Goal: Task Accomplishment & Management: Complete application form

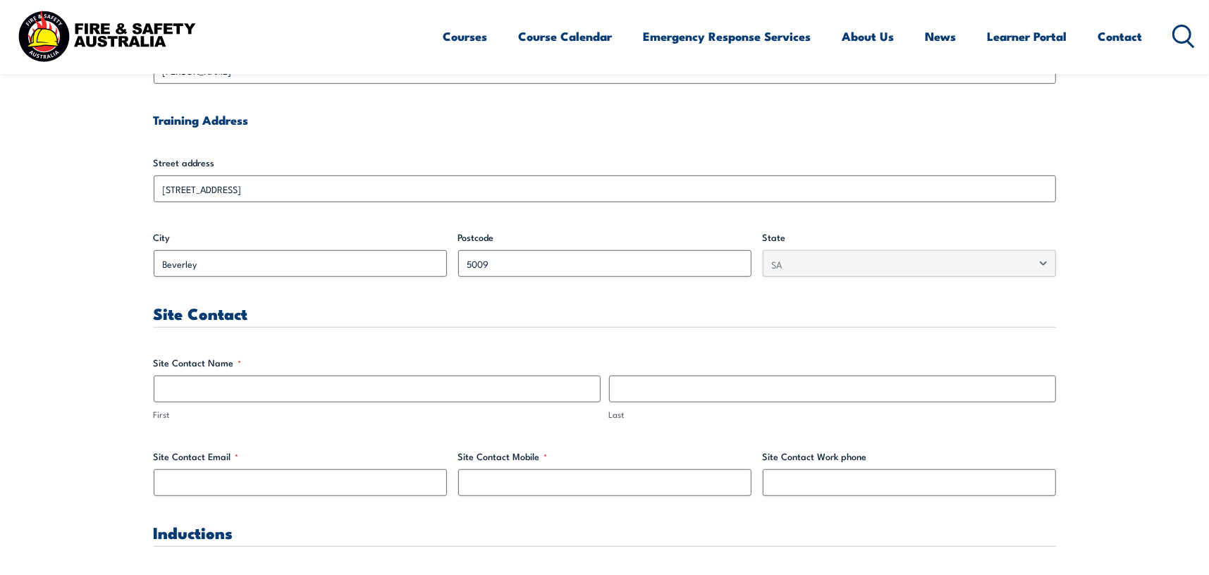
scroll to position [564, 0]
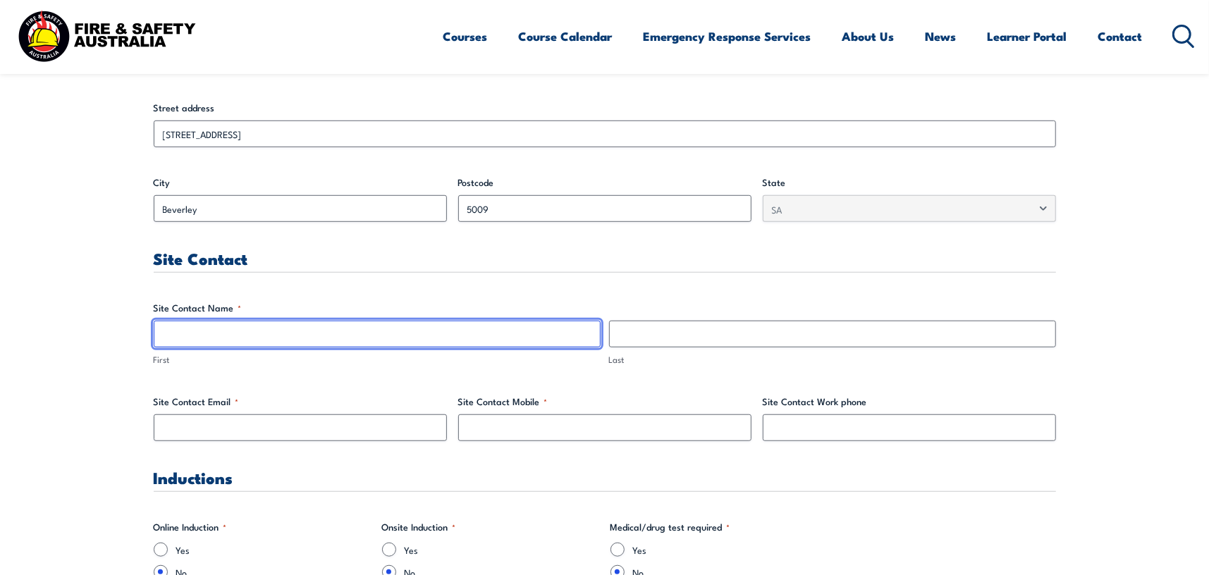
click at [337, 338] on input "First" at bounding box center [377, 334] width 447 height 27
drag, startPoint x: 270, startPoint y: 331, endPoint x: 94, endPoint y: 348, distance: 176.3
drag, startPoint x: 195, startPoint y: 335, endPoint x: 325, endPoint y: 336, distance: 129.7
click at [325, 336] on input "[PERSON_NAME]" at bounding box center [377, 334] width 447 height 27
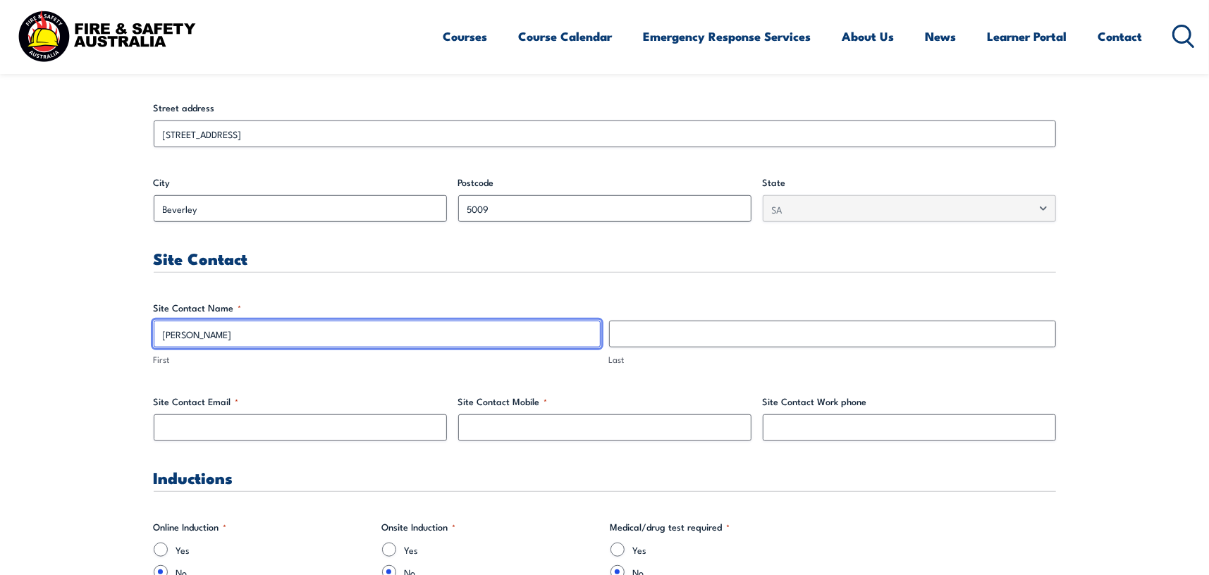
type input "[PERSON_NAME]"
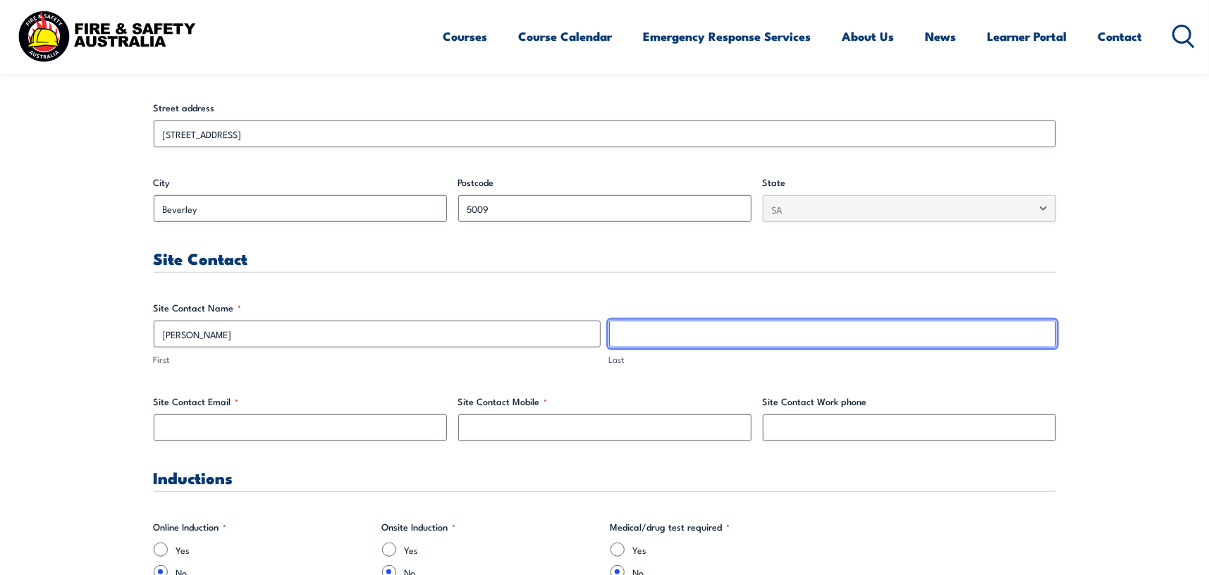
click at [699, 321] on input "Last" at bounding box center [832, 334] width 447 height 27
paste input "Shinkfield"
type input "Shinkfield"
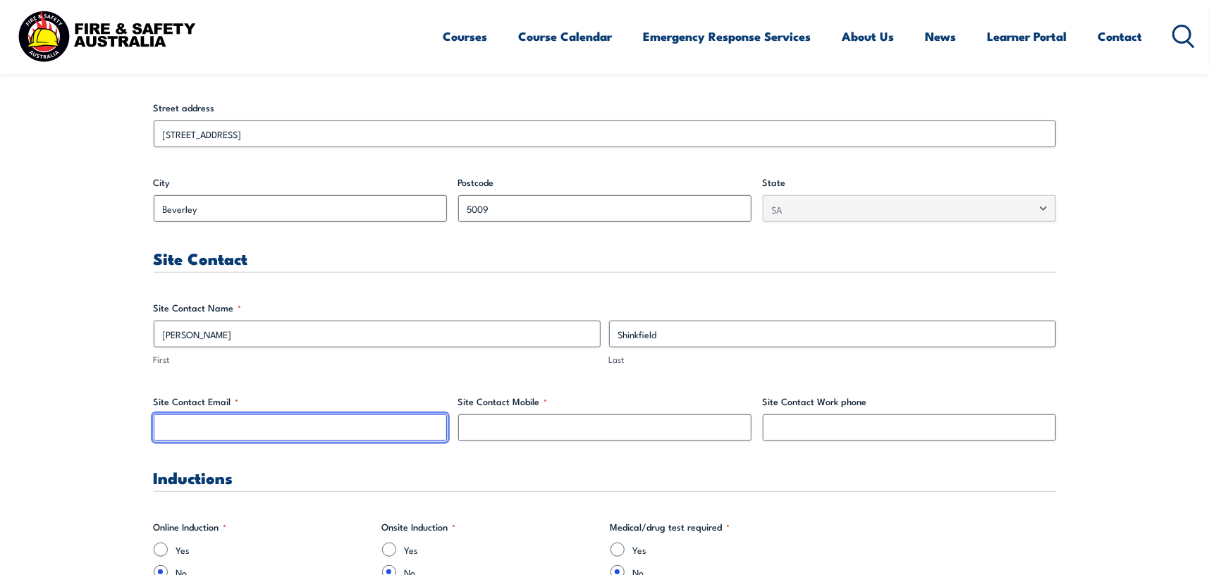
click at [256, 424] on input "Site Contact Email *" at bounding box center [300, 428] width 293 height 27
paste input "Shinkfield"
type input "[PERSON_NAME][EMAIL_ADDRESS][DOMAIN_NAME]"
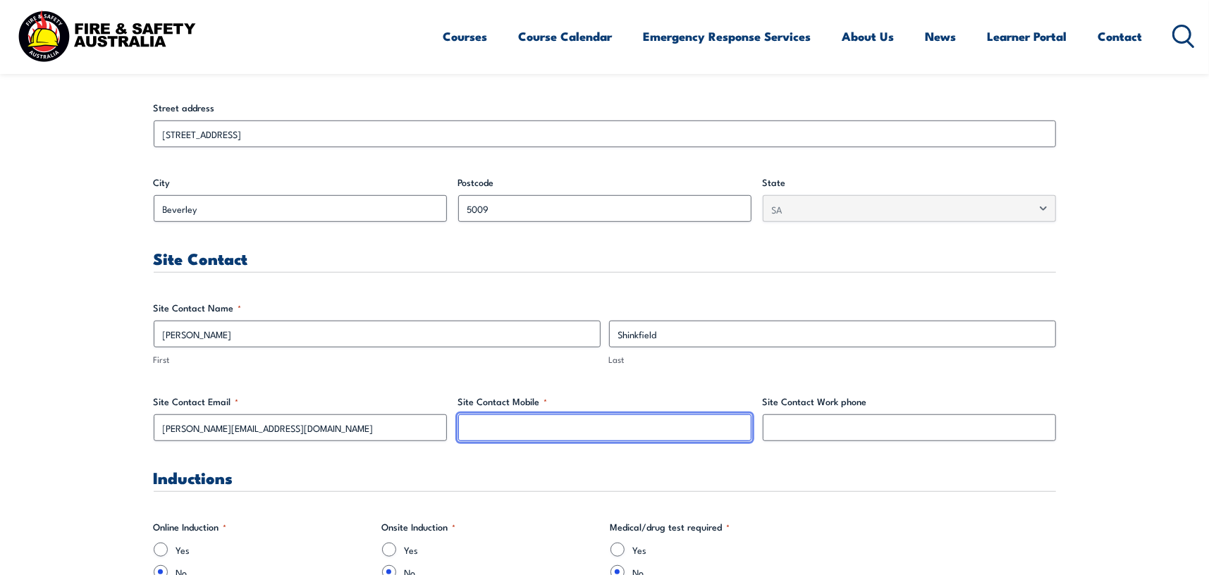
click at [497, 431] on input "Site Contact Mobile *" at bounding box center [604, 428] width 293 height 27
type input "0407899596"
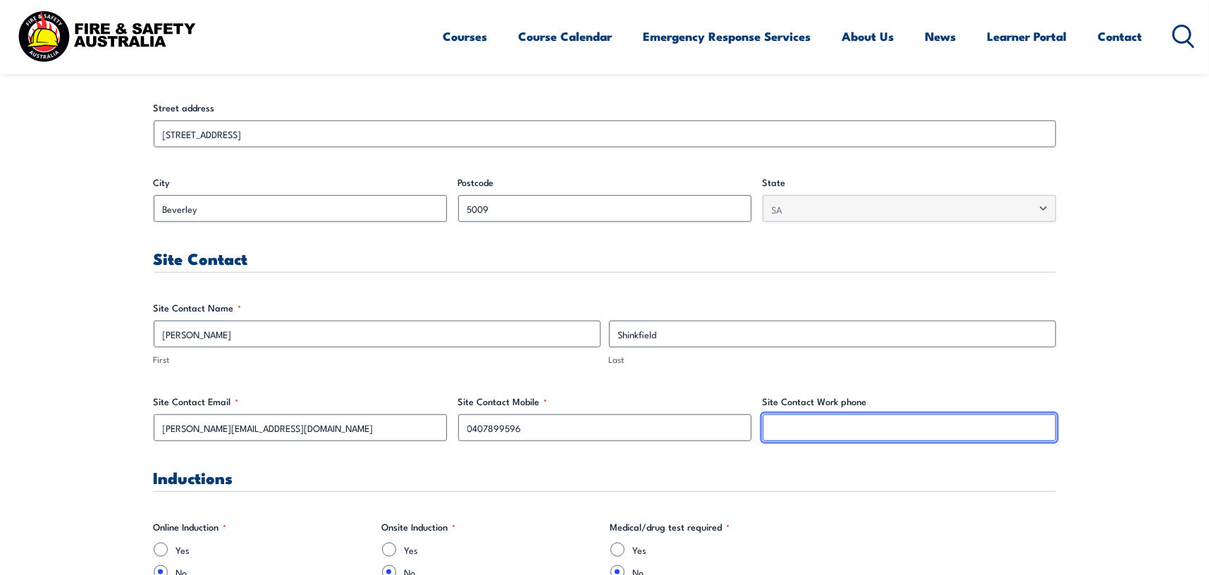
click at [859, 435] on input "Site Contact Work phone" at bounding box center [909, 428] width 293 height 27
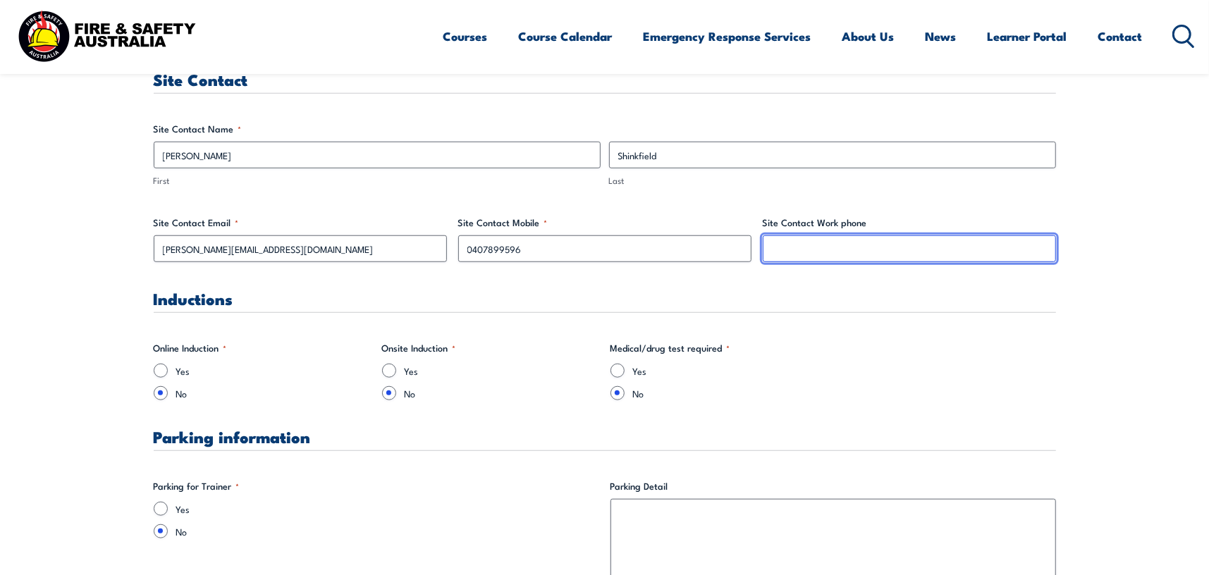
scroll to position [776, 0]
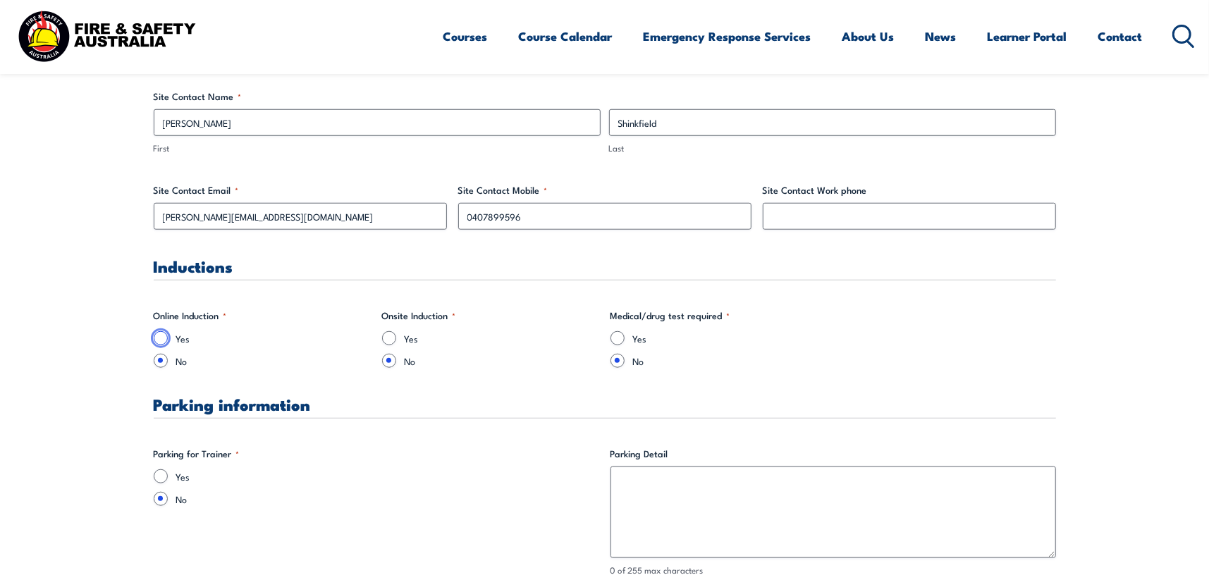
click at [159, 340] on input "Yes" at bounding box center [161, 338] width 14 height 14
radio input "true"
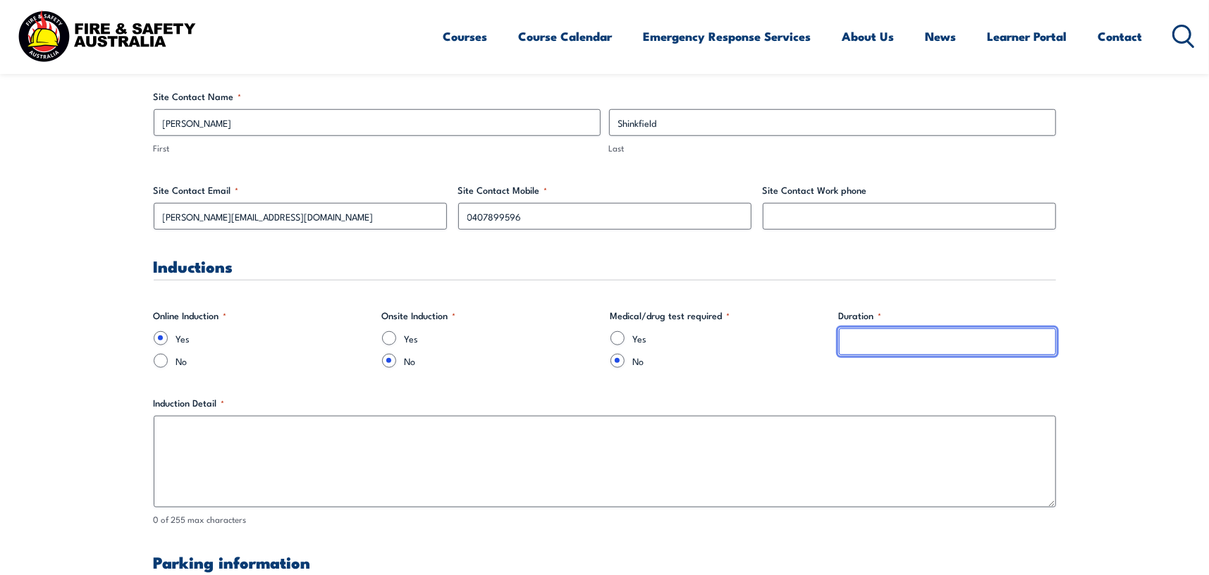
click at [890, 338] on input "Duration *" at bounding box center [947, 342] width 217 height 27
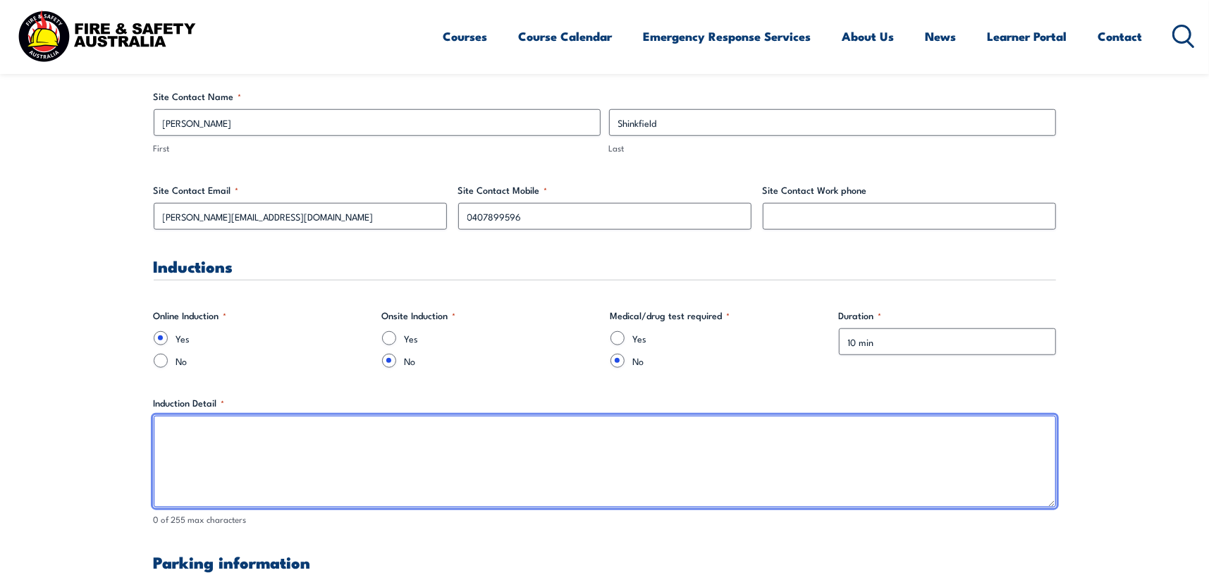
click at [267, 436] on textarea "Induction Detail *" at bounding box center [605, 462] width 902 height 92
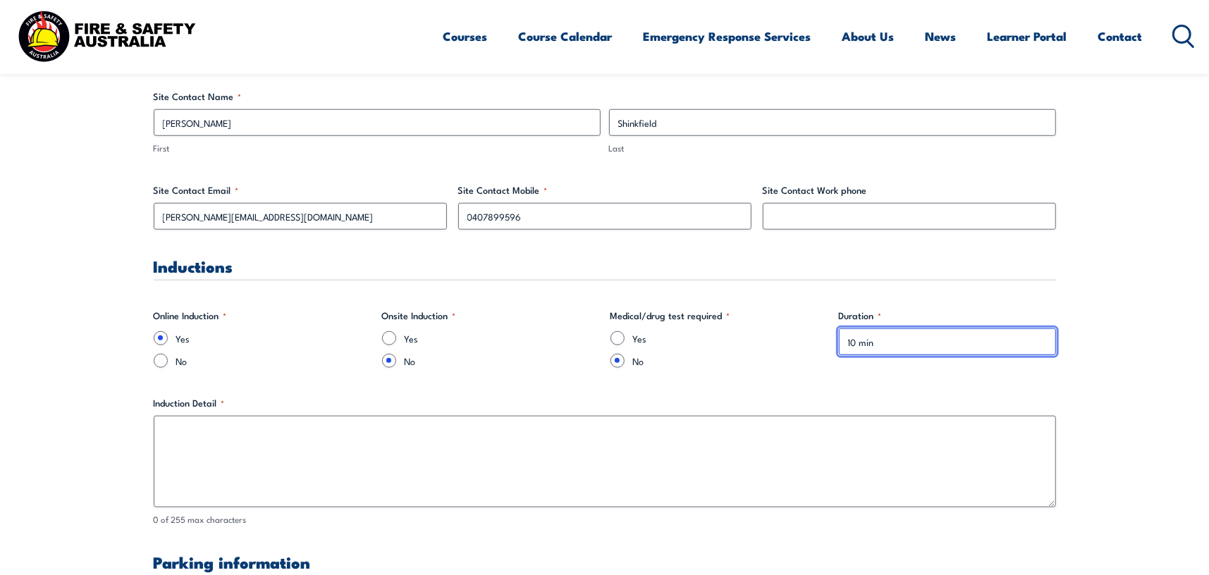
click at [897, 344] on input "10 min" at bounding box center [947, 342] width 217 height 27
type input "10 min or complete prior."
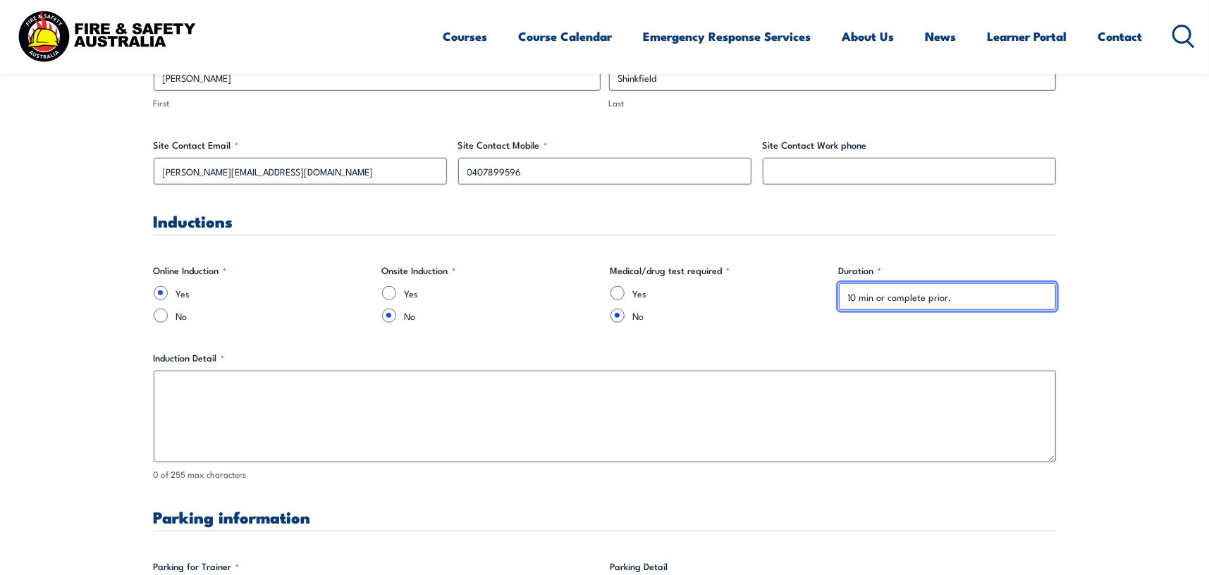
scroll to position [846, 0]
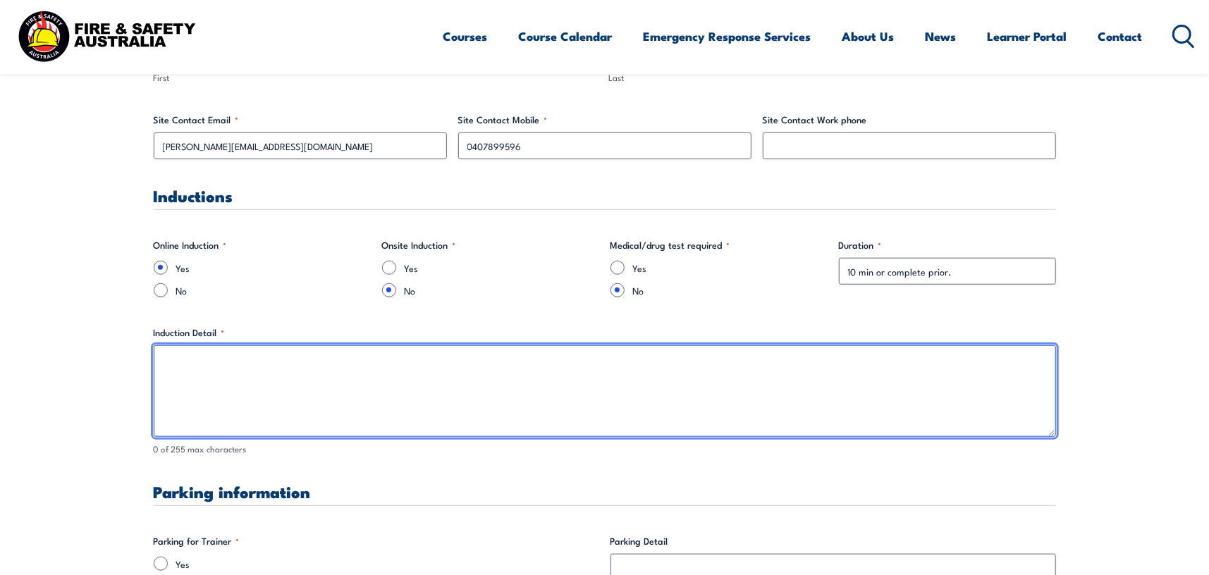
click at [397, 390] on textarea "Induction Detail *" at bounding box center [605, 391] width 902 height 92
paste textarea "Training"
type textarea "Training"
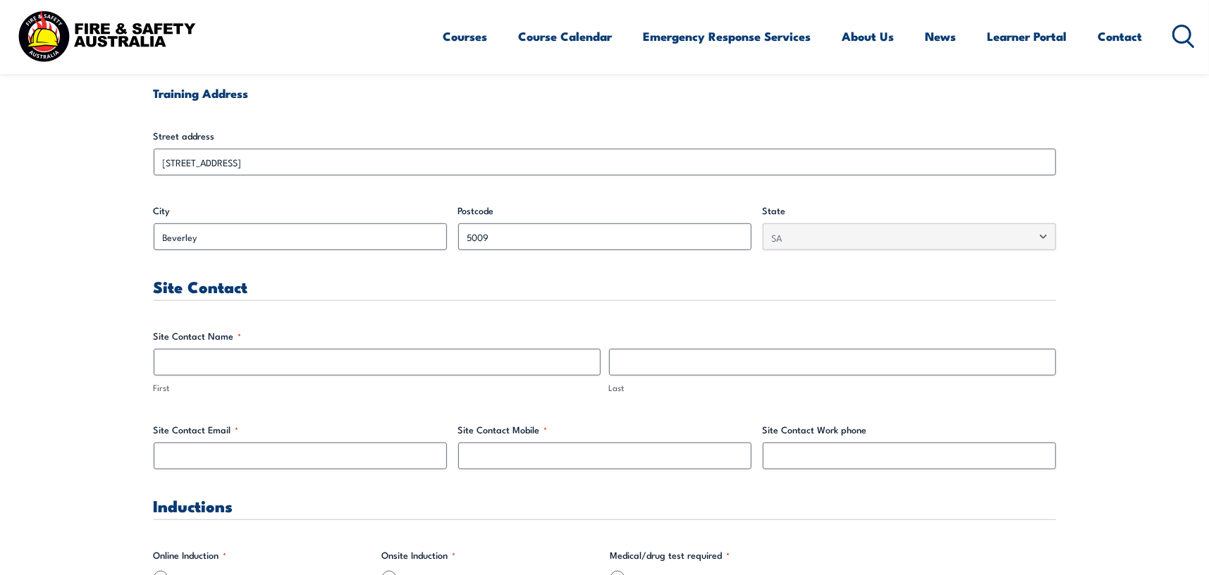
scroll to position [564, 0]
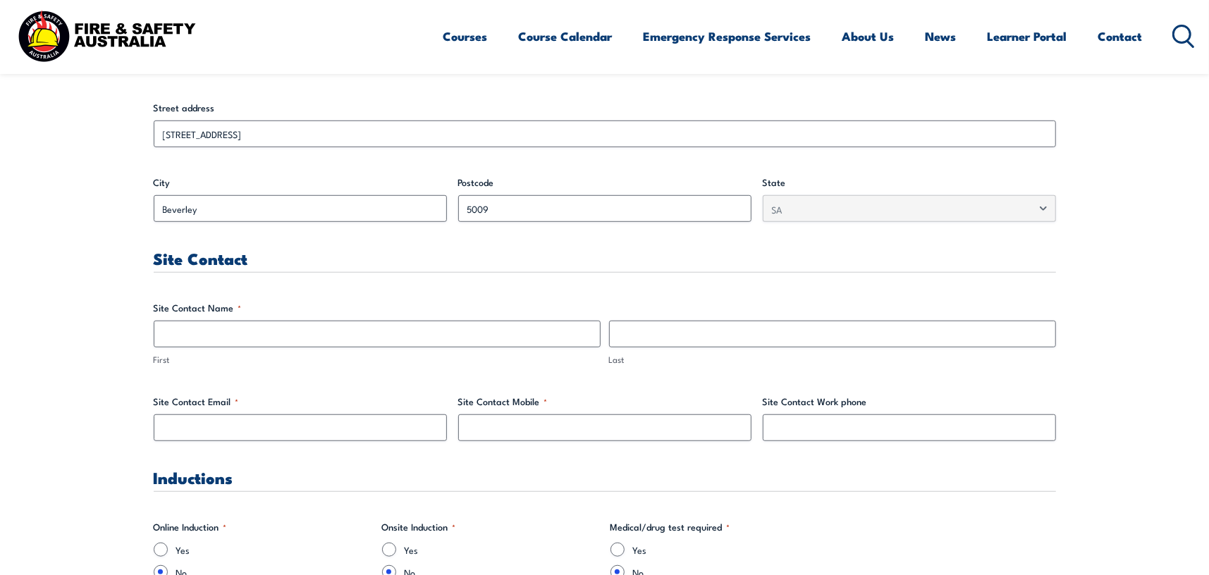
click at [255, 314] on fieldset "Site Contact Name * First Last" at bounding box center [605, 334] width 902 height 66
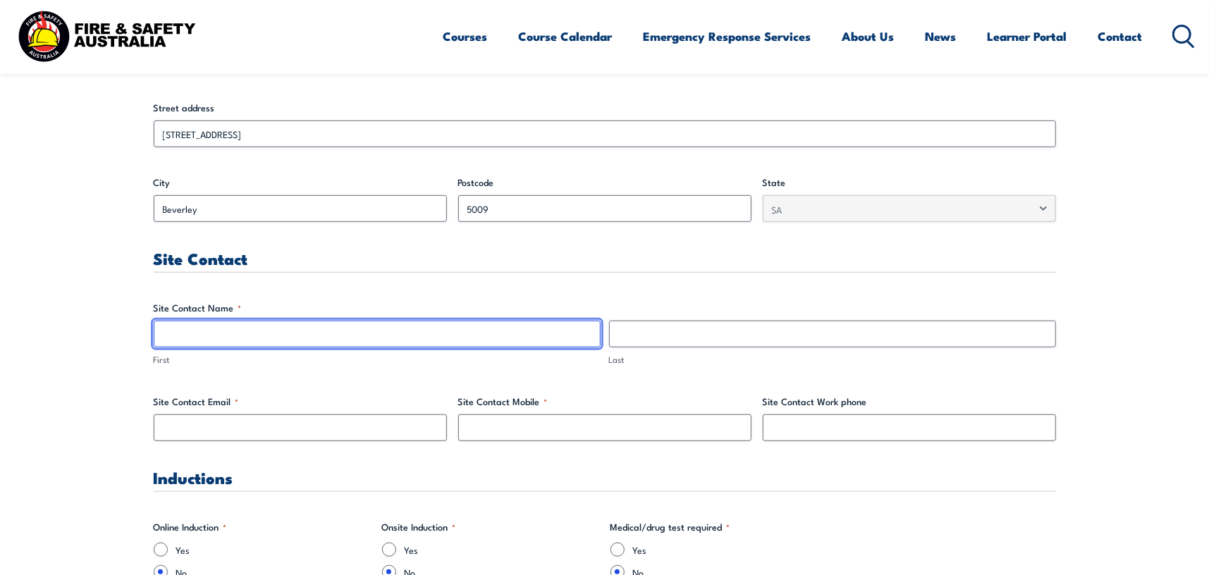
click at [260, 333] on input "First" at bounding box center [377, 334] width 447 height 27
type input "D"
drag, startPoint x: 261, startPoint y: 333, endPoint x: 184, endPoint y: 341, distance: 77.2
click at [184, 341] on input "[PERSON_NAME]" at bounding box center [377, 334] width 447 height 27
type input "Domenic"
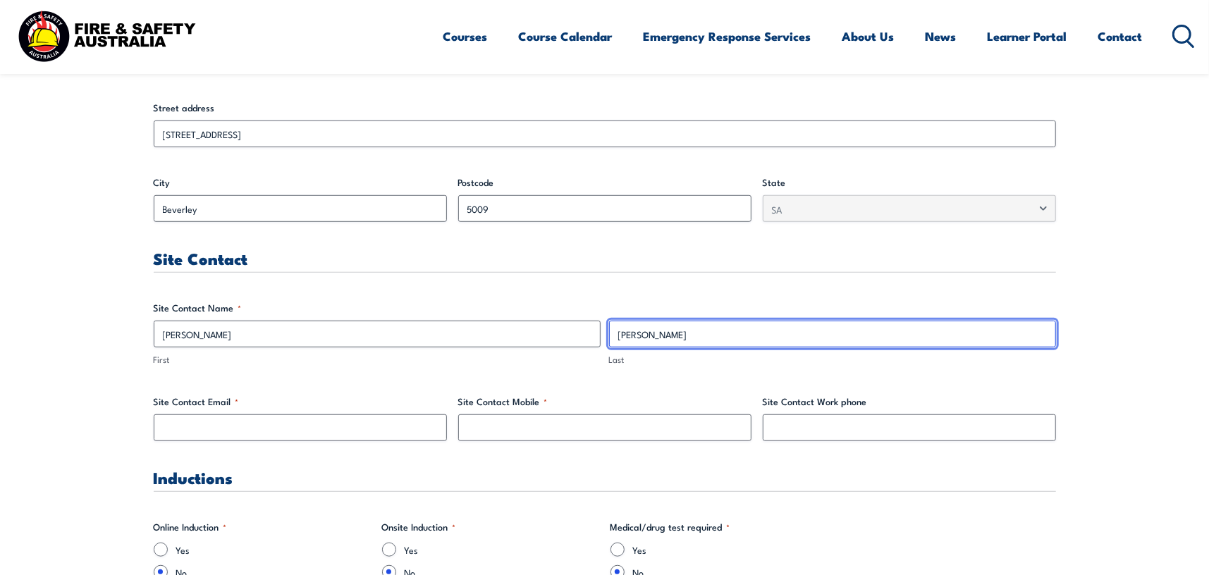
type input "Macri"
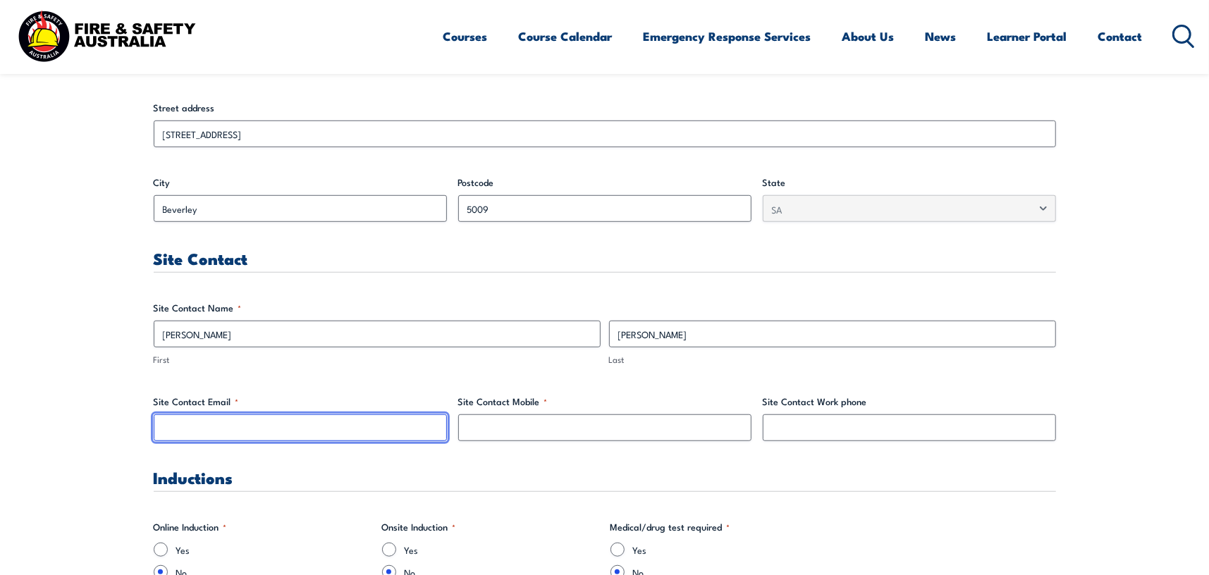
click at [225, 431] on input "Site Contact Email *" at bounding box center [300, 428] width 293 height 27
type input "domenic.macri@ironmountain.com"
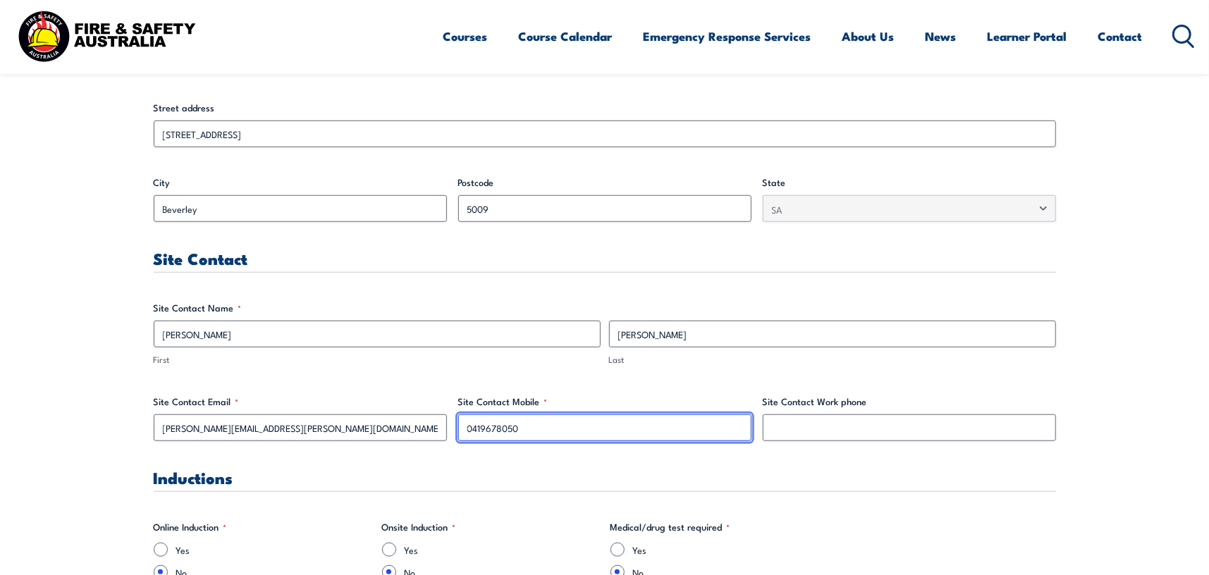
type input "0419678050"
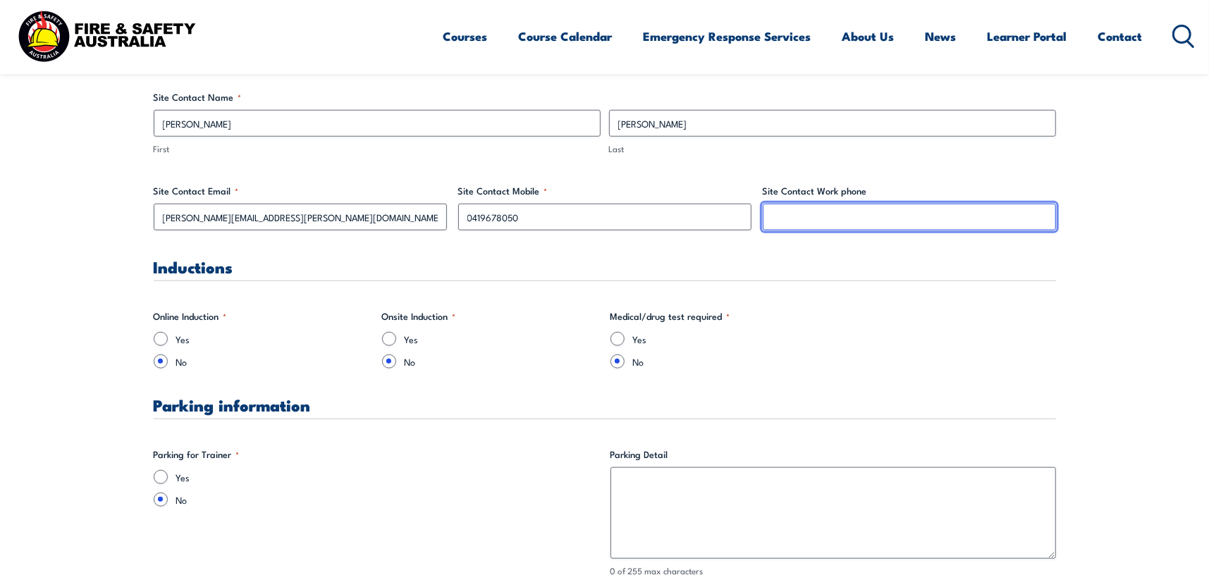
scroll to position [776, 0]
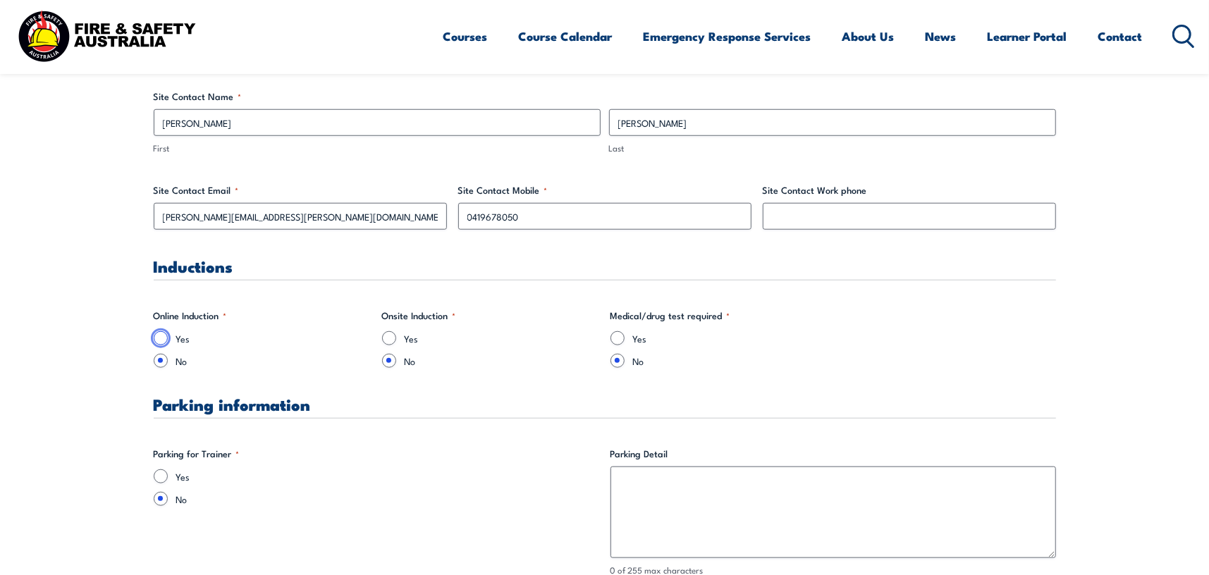
click at [161, 338] on input "Yes" at bounding box center [161, 338] width 14 height 14
radio input "true"
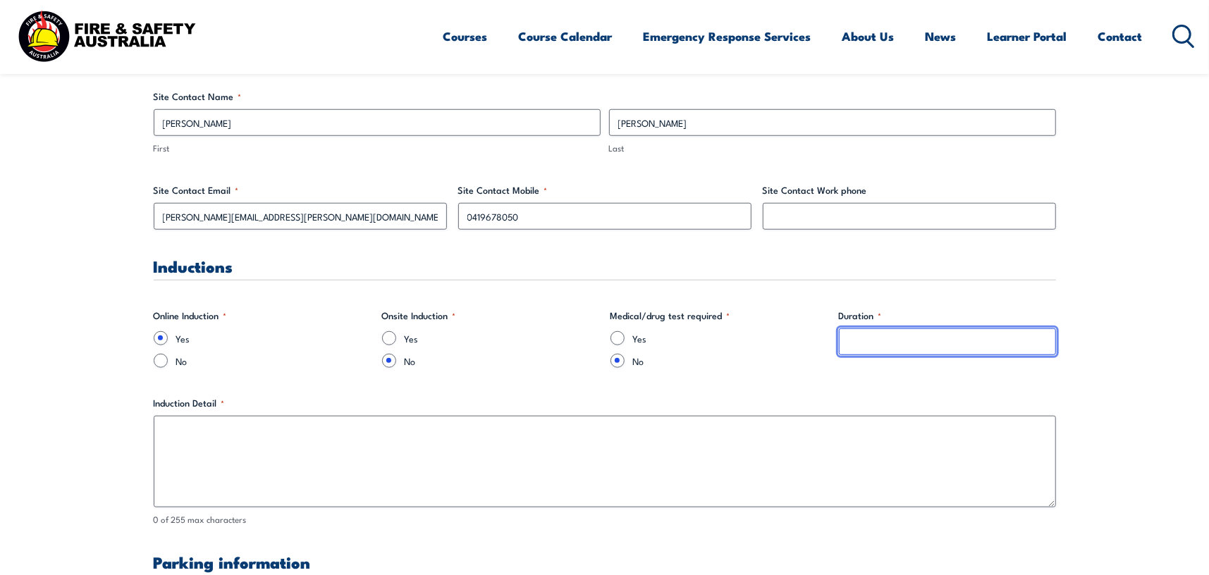
click at [859, 338] on input "Duration *" at bounding box center [947, 342] width 217 height 27
click at [859, 336] on input "10 min" at bounding box center [947, 342] width 217 height 27
type input "10min"
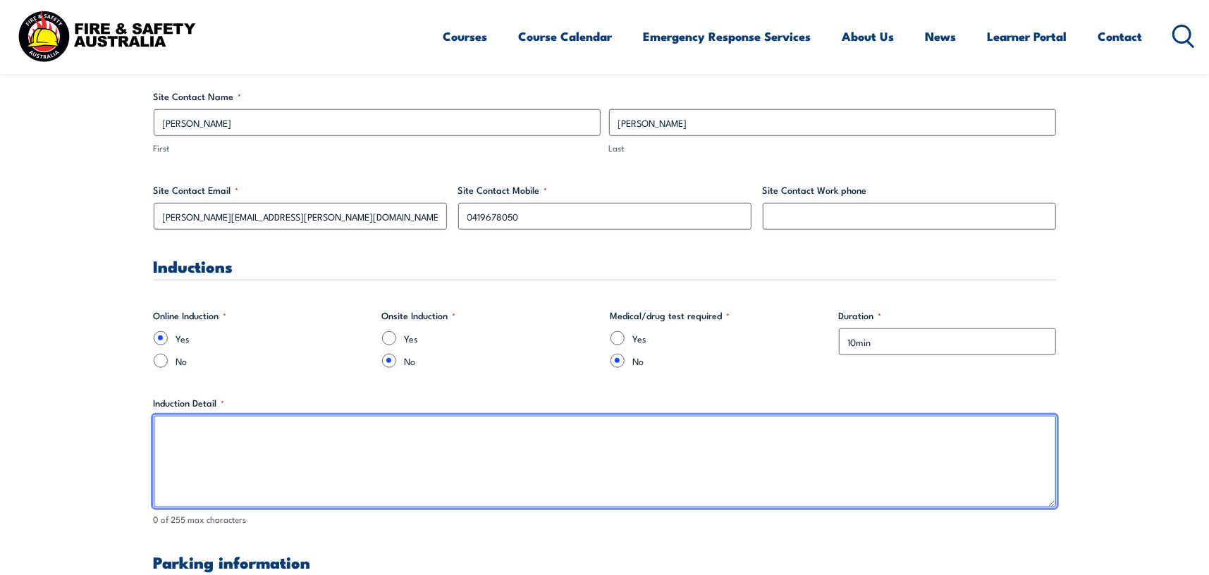
click at [209, 421] on textarea "Induction Detail *" at bounding box center [605, 462] width 902 height 92
paste textarea "https://docs.google.com/forms/d/e/1FAIpQLSfSWnuveDc-UPf9izzVbYIoCKG_Y9D8os6-XWE…"
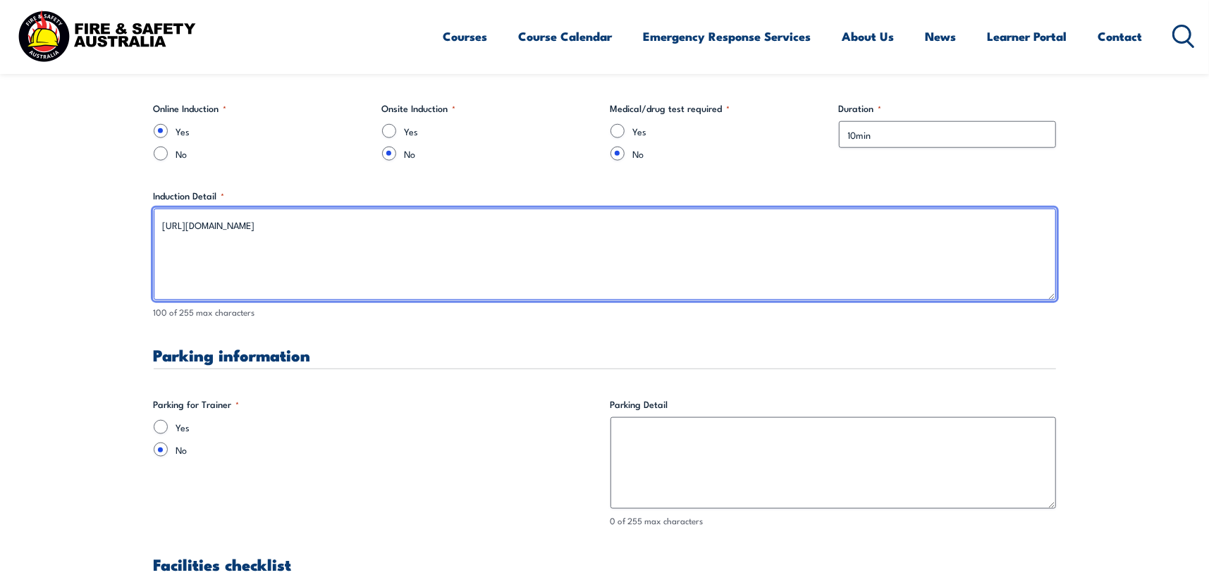
scroll to position [1058, 0]
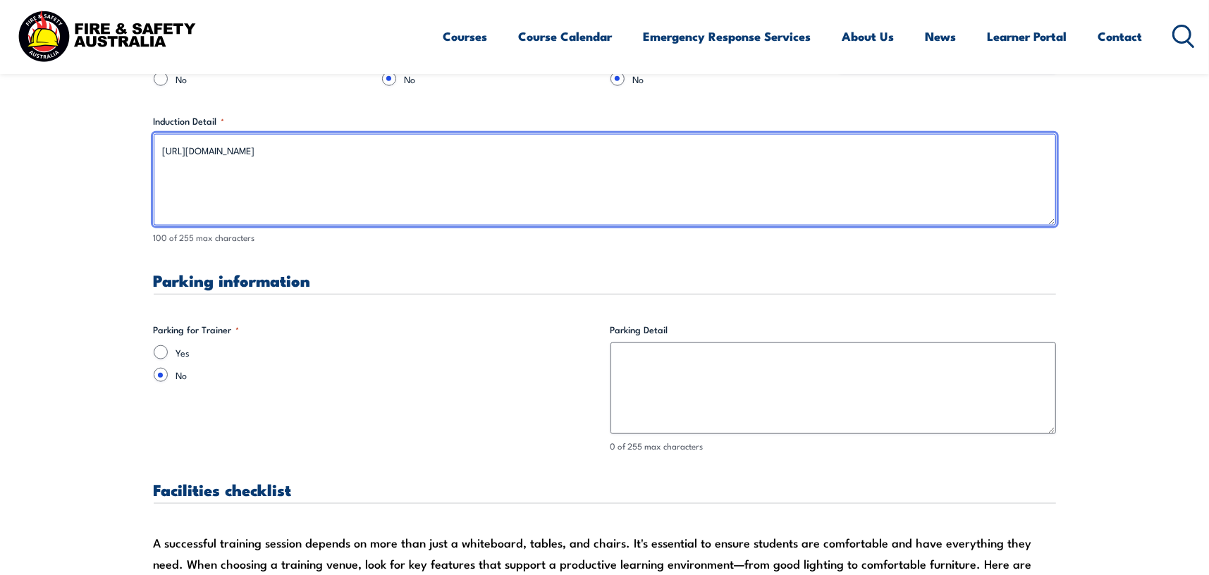
type textarea "https://docs.google.com/forms/d/e/1FAIpQLSfSWnuveDc-UPf9izzVbYIoCKG_Y9D8os6-XWE…"
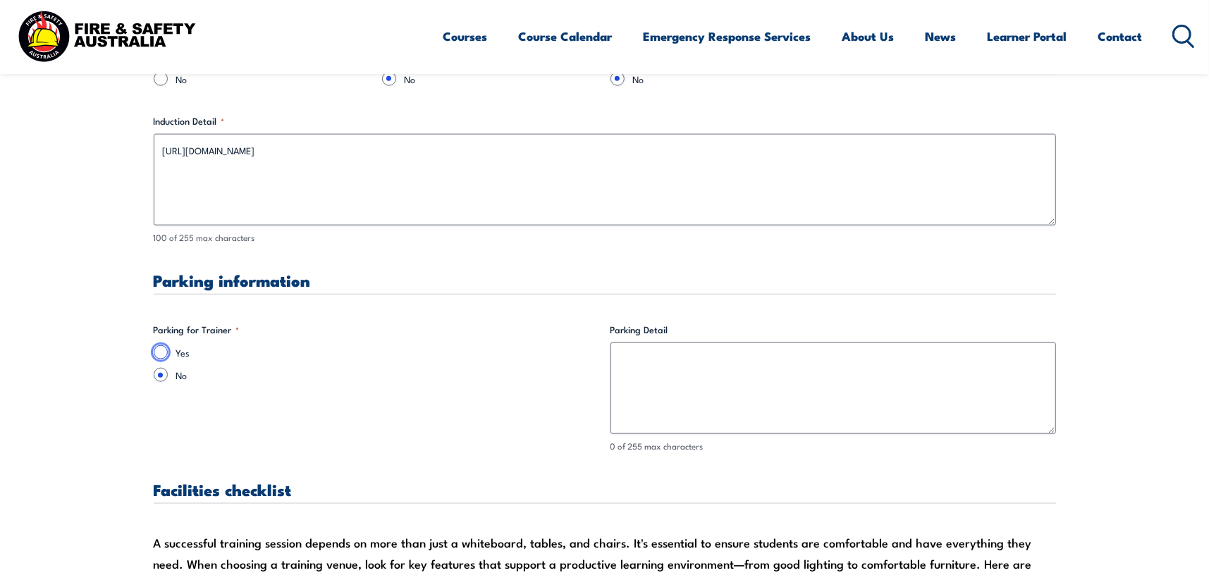
click at [159, 350] on input "Yes" at bounding box center [161, 352] width 14 height 14
radio input "true"
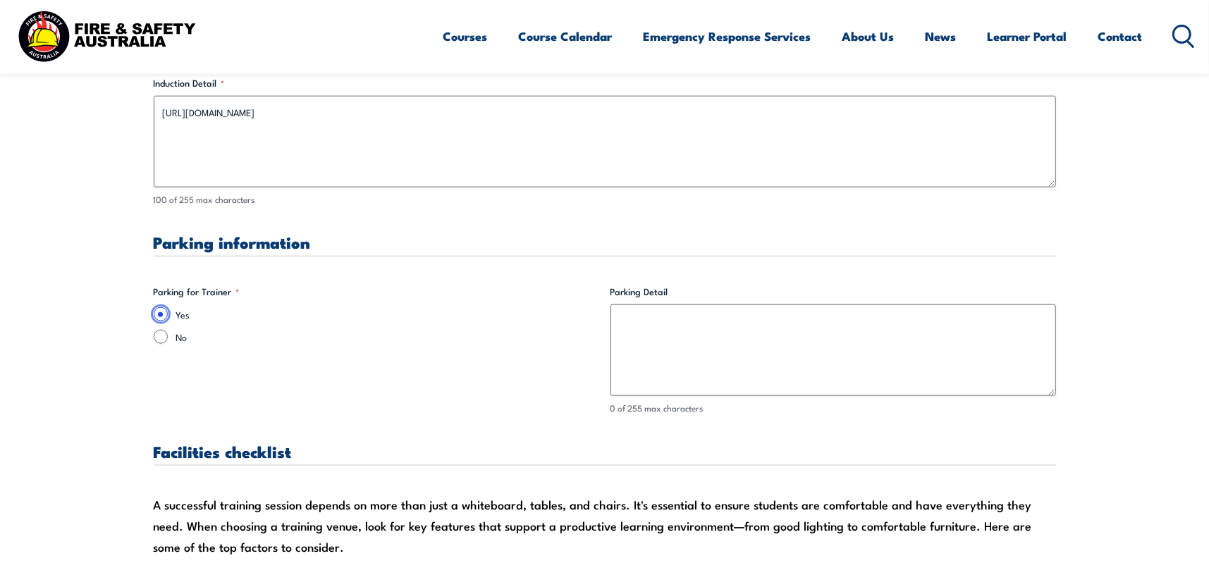
scroll to position [1128, 0]
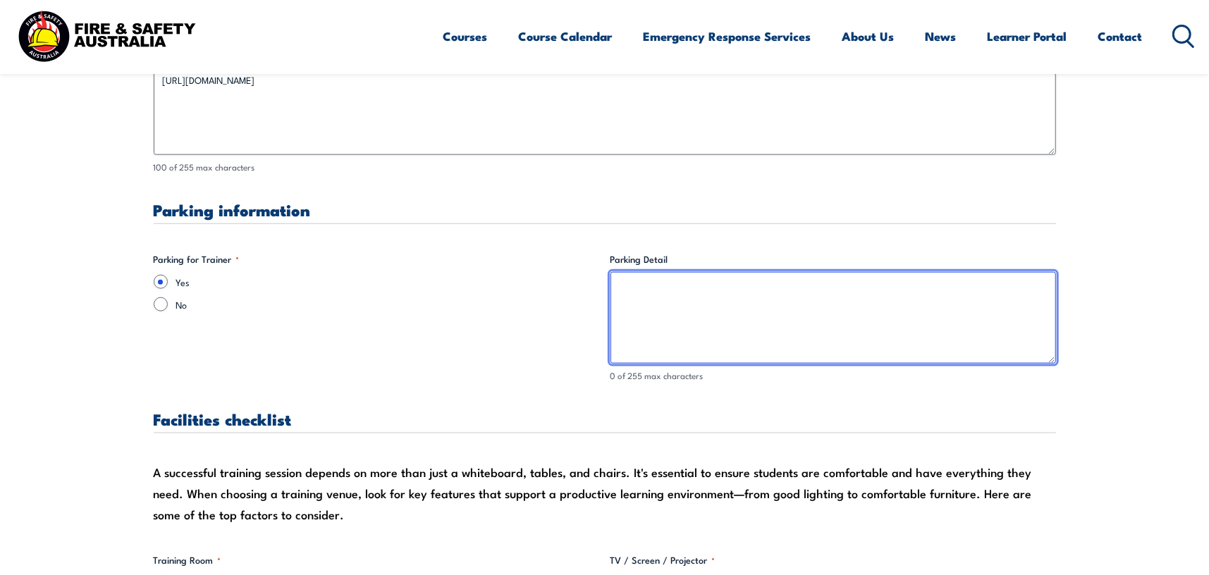
click at [635, 295] on textarea "Parking Detail" at bounding box center [834, 318] width 446 height 92
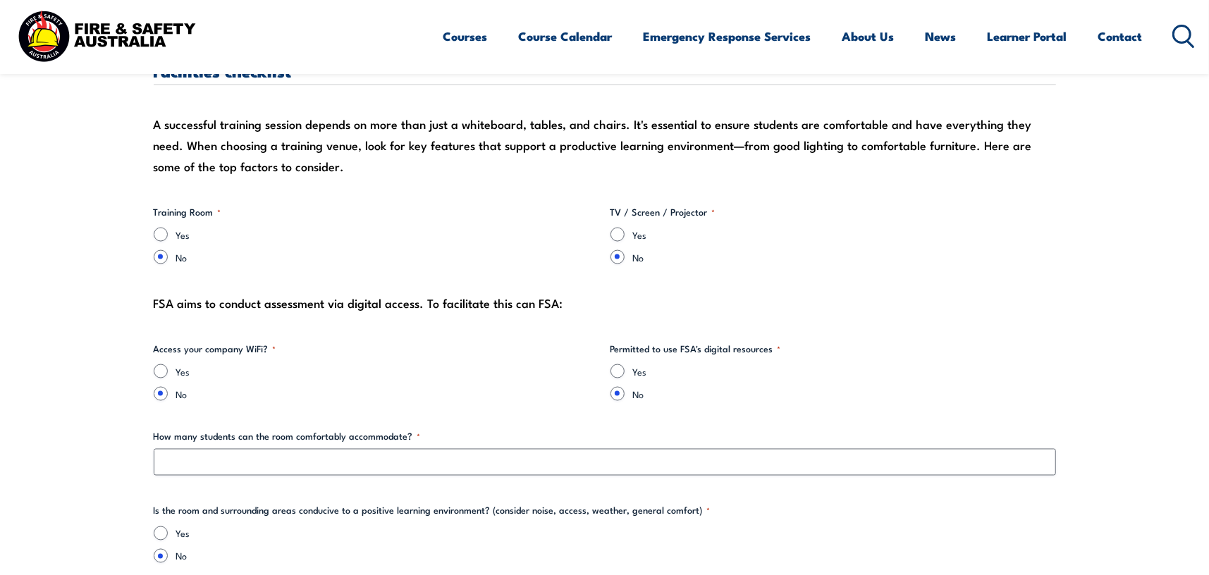
scroll to position [1481, 0]
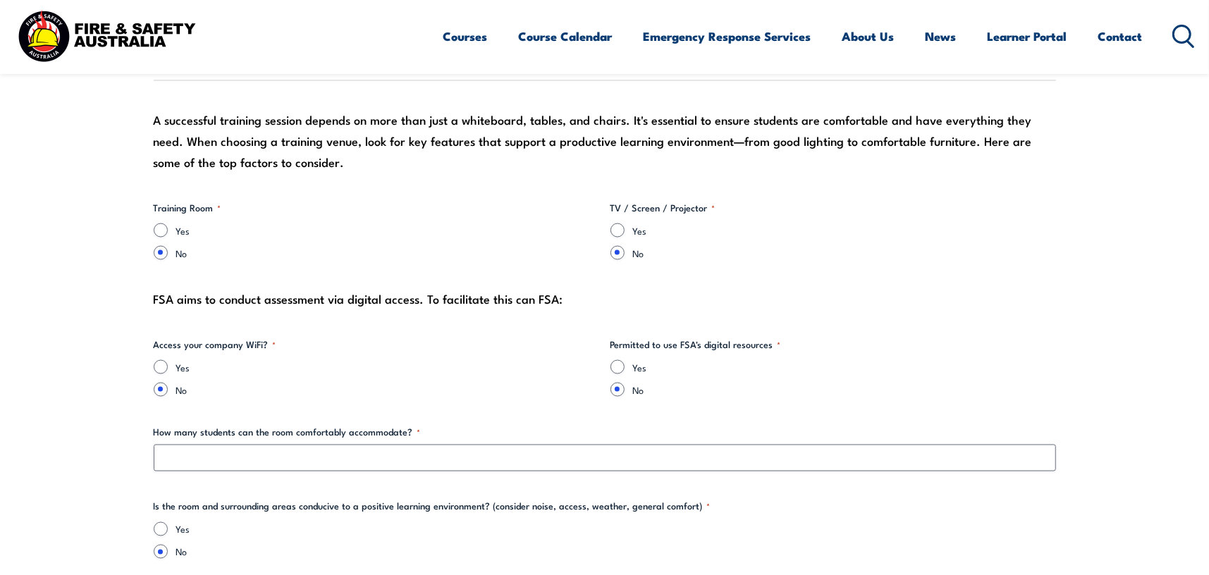
type textarea "Main car park has ample spaces"
click at [161, 233] on input "Yes" at bounding box center [161, 230] width 14 height 14
radio input "true"
click at [620, 229] on input "Yes" at bounding box center [618, 230] width 14 height 14
radio input "true"
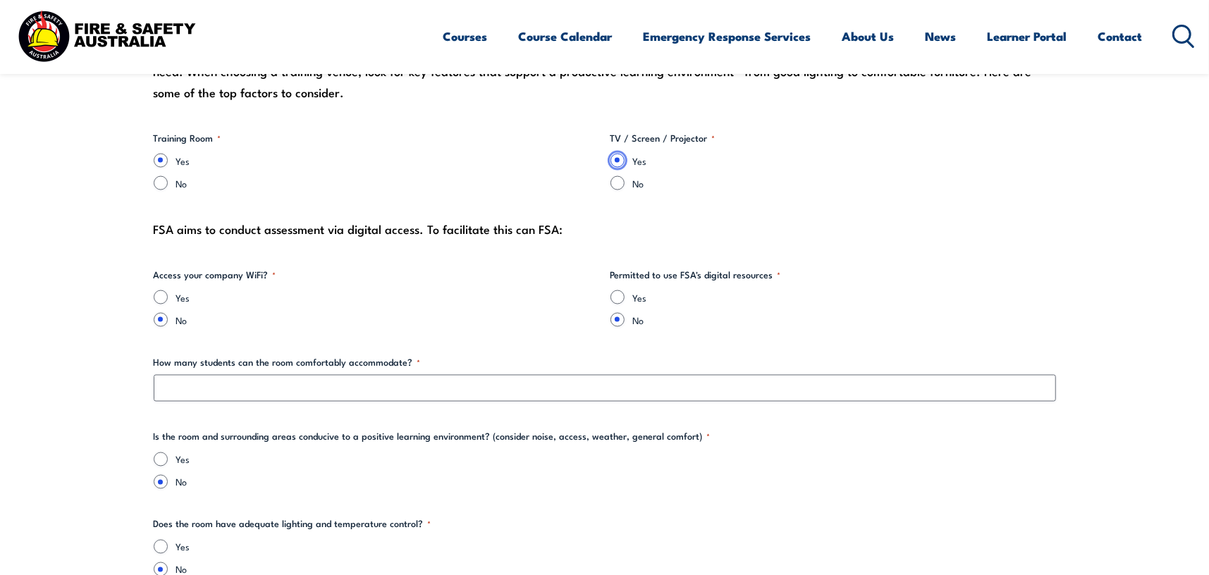
scroll to position [1551, 0]
click at [618, 300] on input "Yes" at bounding box center [618, 297] width 14 height 14
radio input "true"
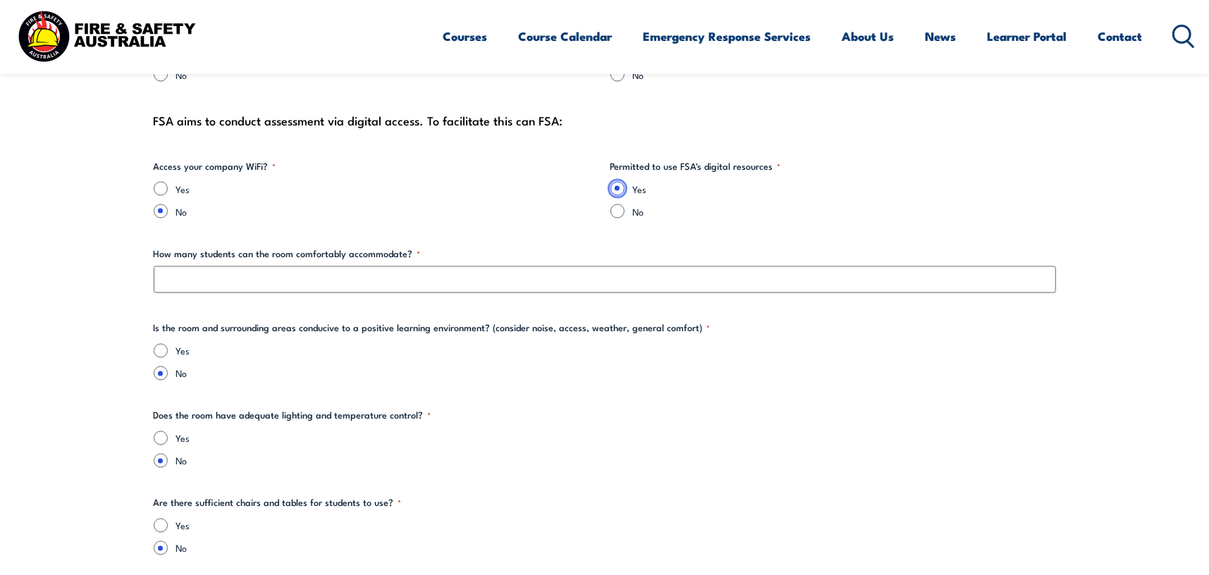
scroll to position [1692, 0]
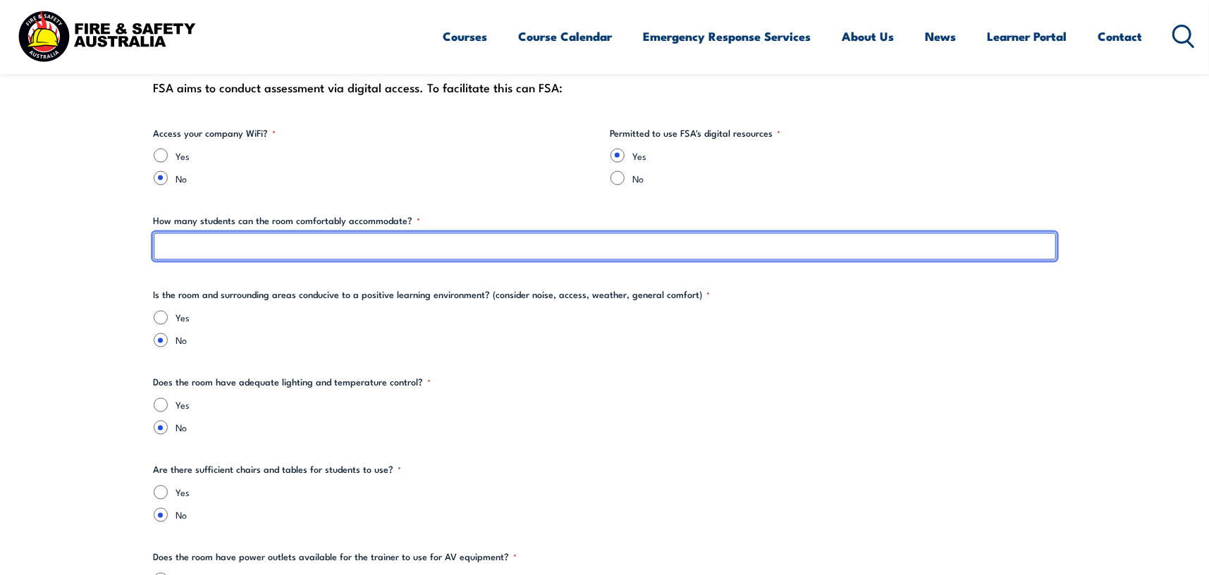
click at [292, 249] on input "How many students can the room comfortably accommodate? *" at bounding box center [605, 246] width 902 height 27
type input "15-20"
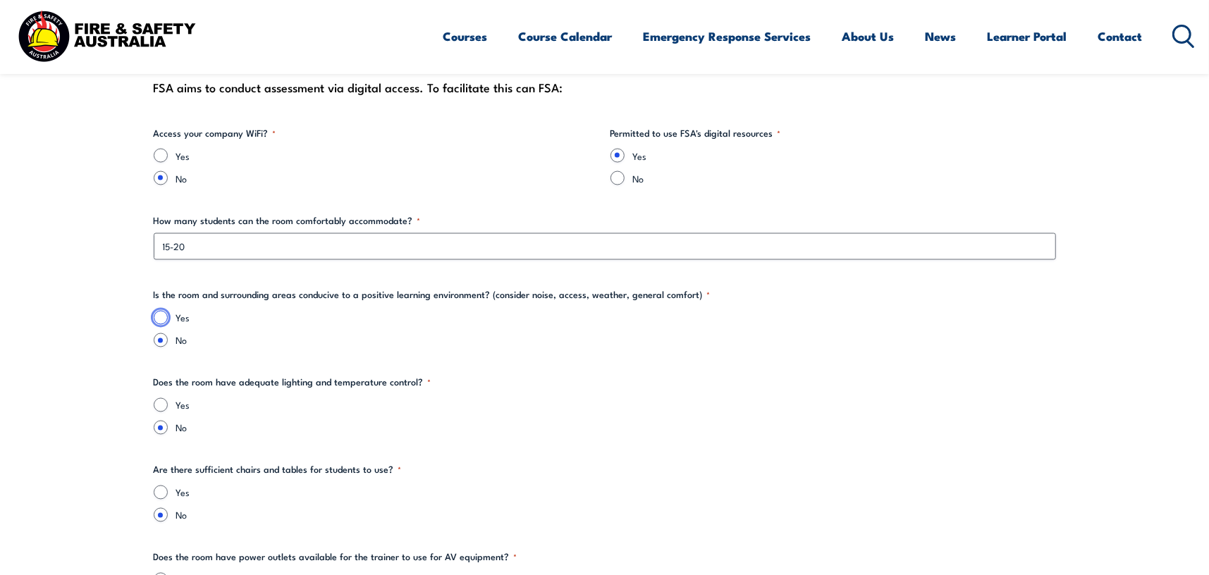
click at [165, 317] on input "Yes" at bounding box center [161, 318] width 14 height 14
radio input "true"
click at [166, 402] on input "Yes" at bounding box center [161, 405] width 14 height 14
radio input "true"
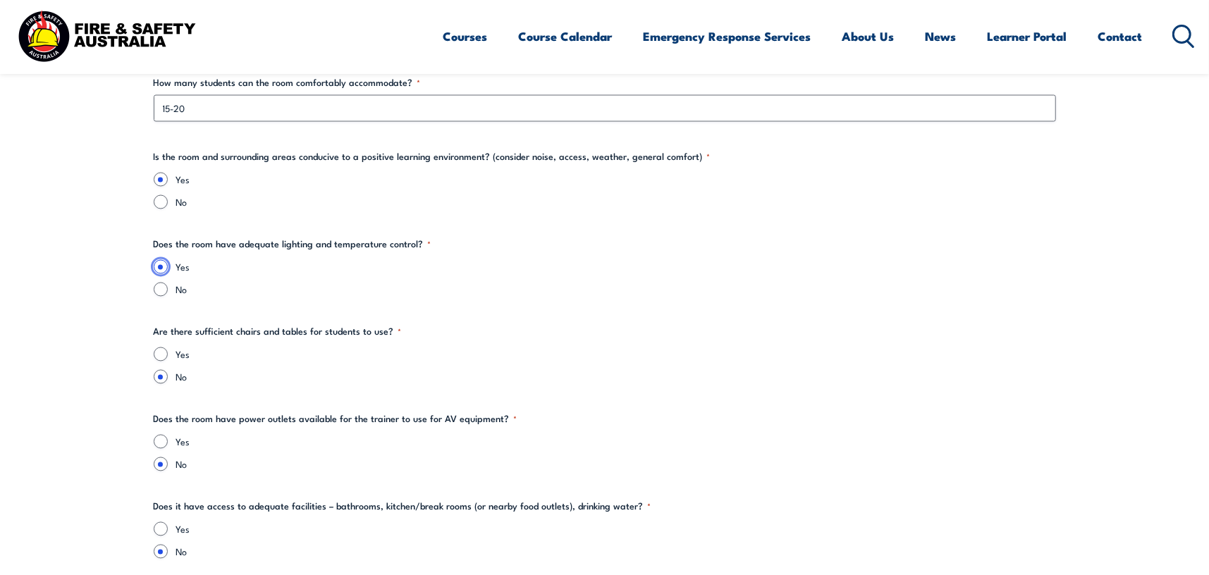
scroll to position [1833, 0]
click at [162, 348] on input "Yes" at bounding box center [161, 352] width 14 height 14
radio input "true"
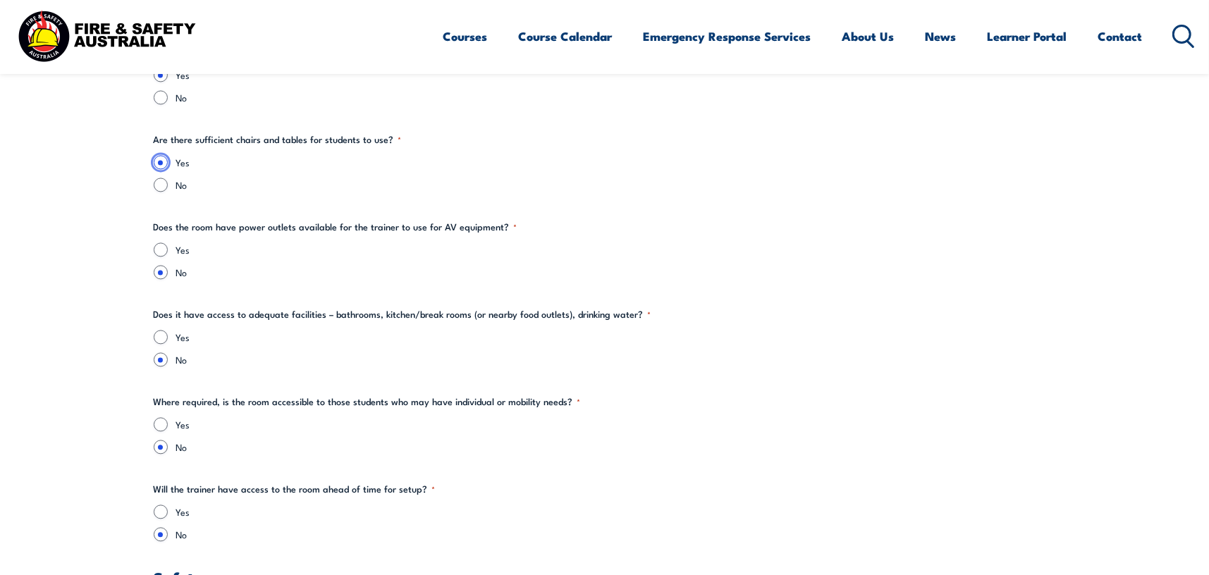
scroll to position [2045, 0]
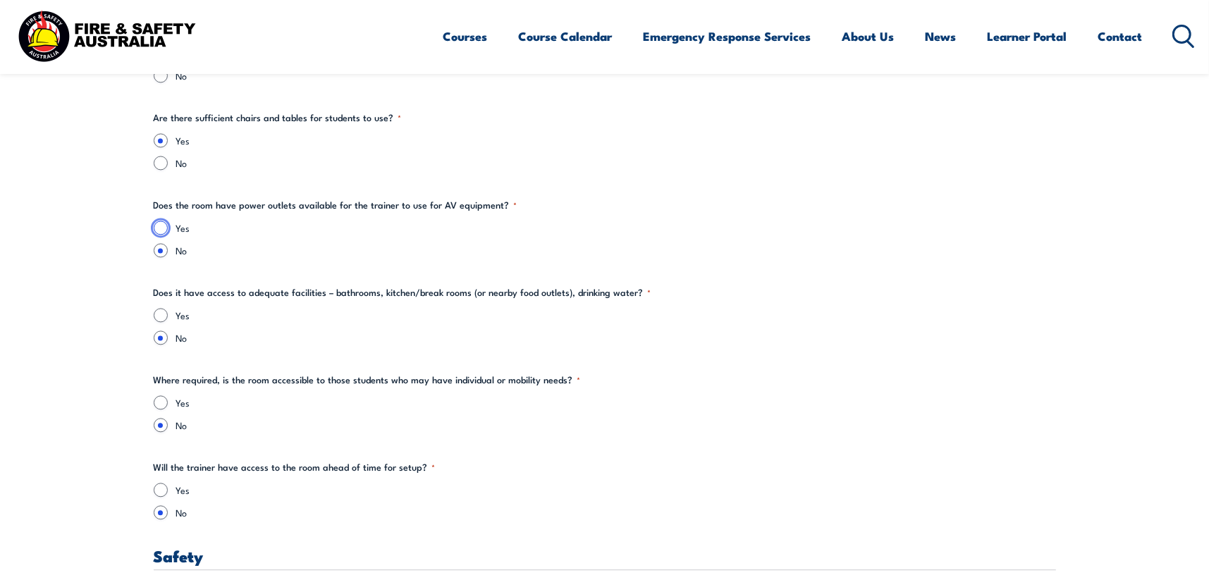
click at [159, 224] on input "Yes" at bounding box center [161, 228] width 14 height 14
radio input "true"
click at [164, 315] on input "Yes" at bounding box center [161, 315] width 14 height 14
radio input "true"
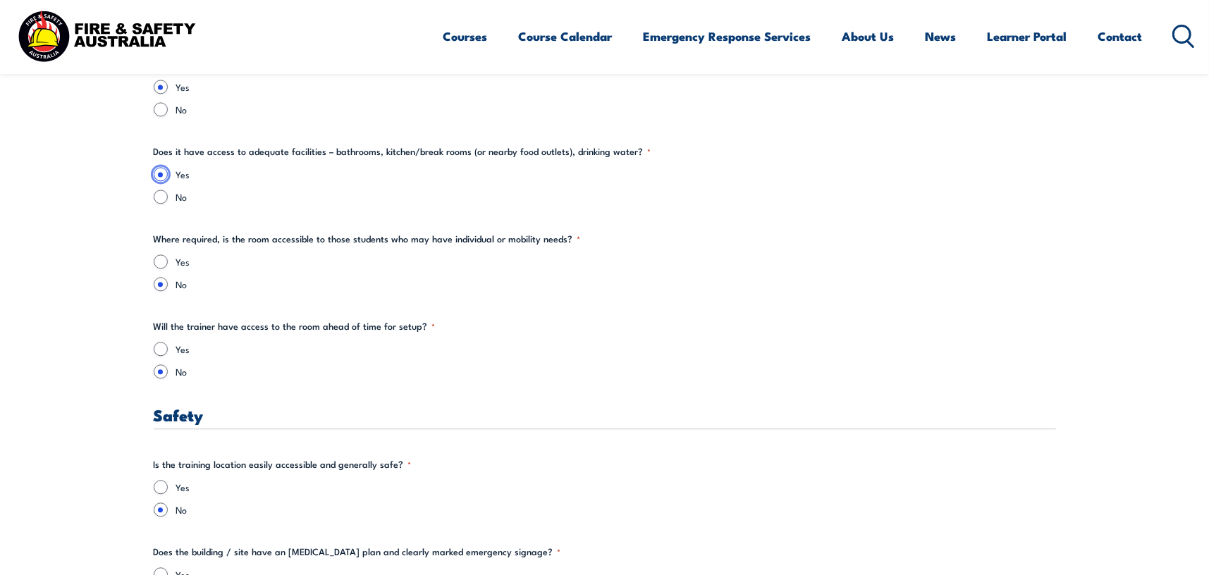
scroll to position [2256, 0]
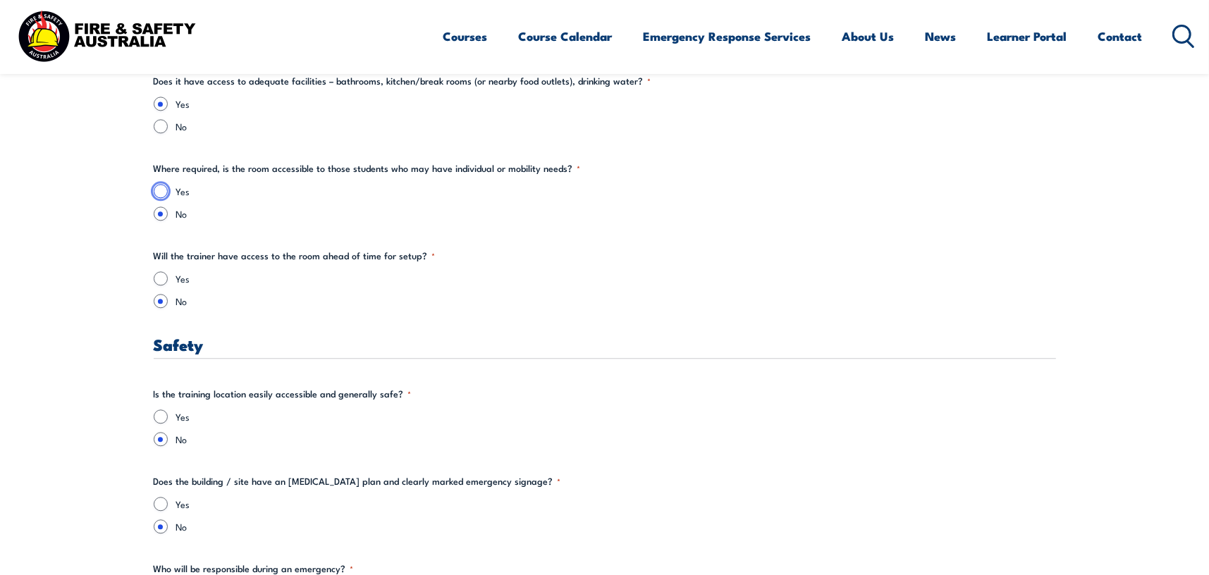
click at [160, 191] on input "Yes" at bounding box center [161, 191] width 14 height 14
radio input "true"
click at [161, 213] on input "No" at bounding box center [161, 214] width 14 height 14
radio input "true"
click at [161, 273] on input "Yes" at bounding box center [161, 278] width 14 height 14
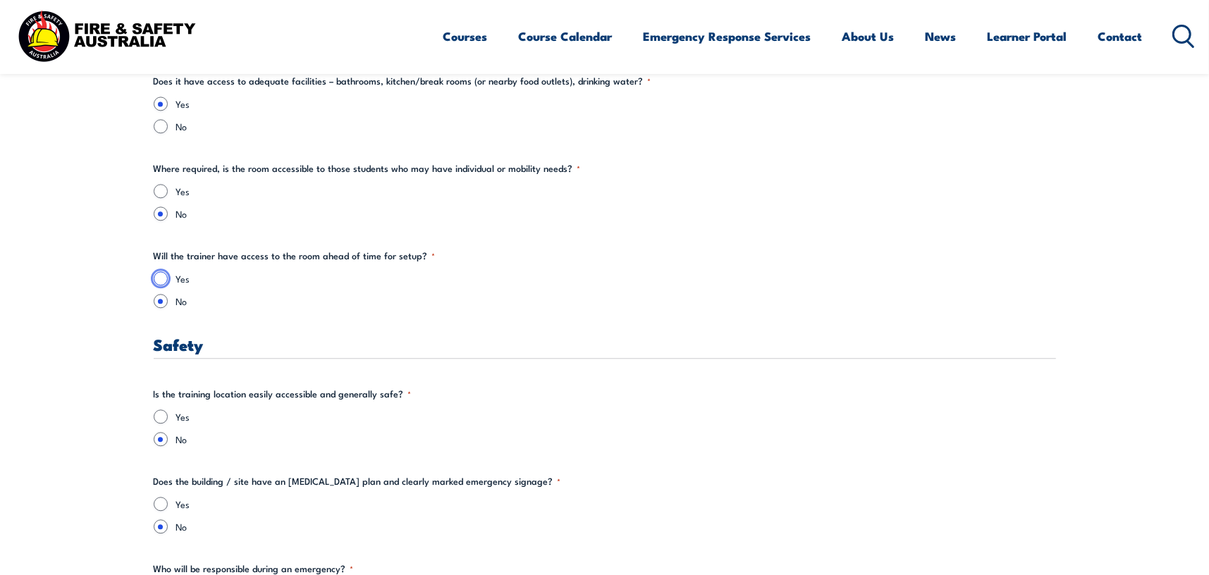
radio input "true"
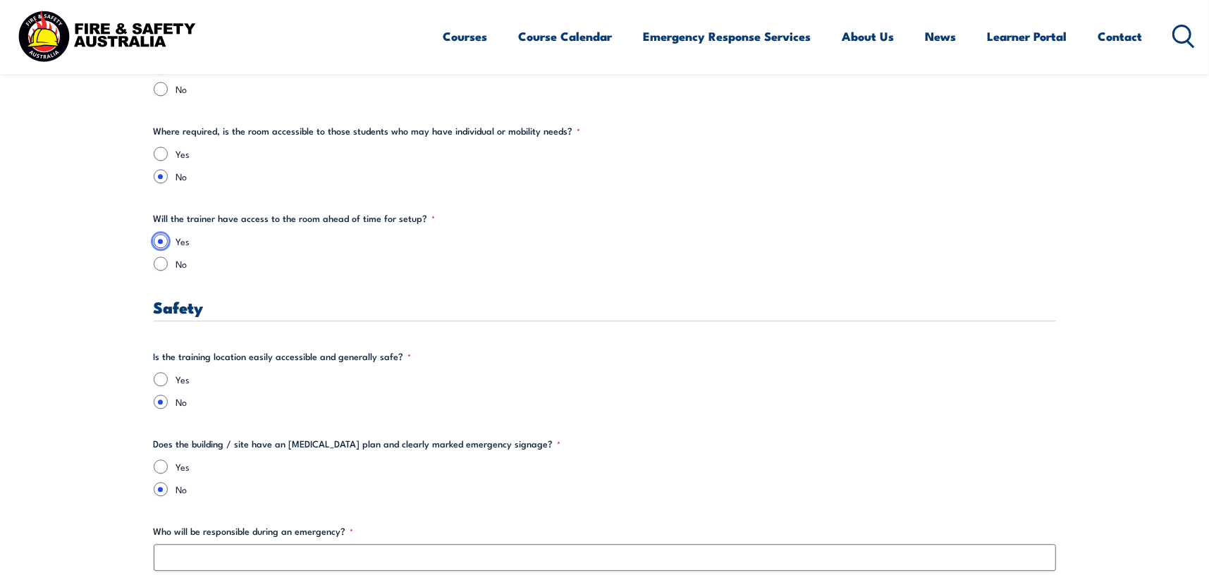
scroll to position [2327, 0]
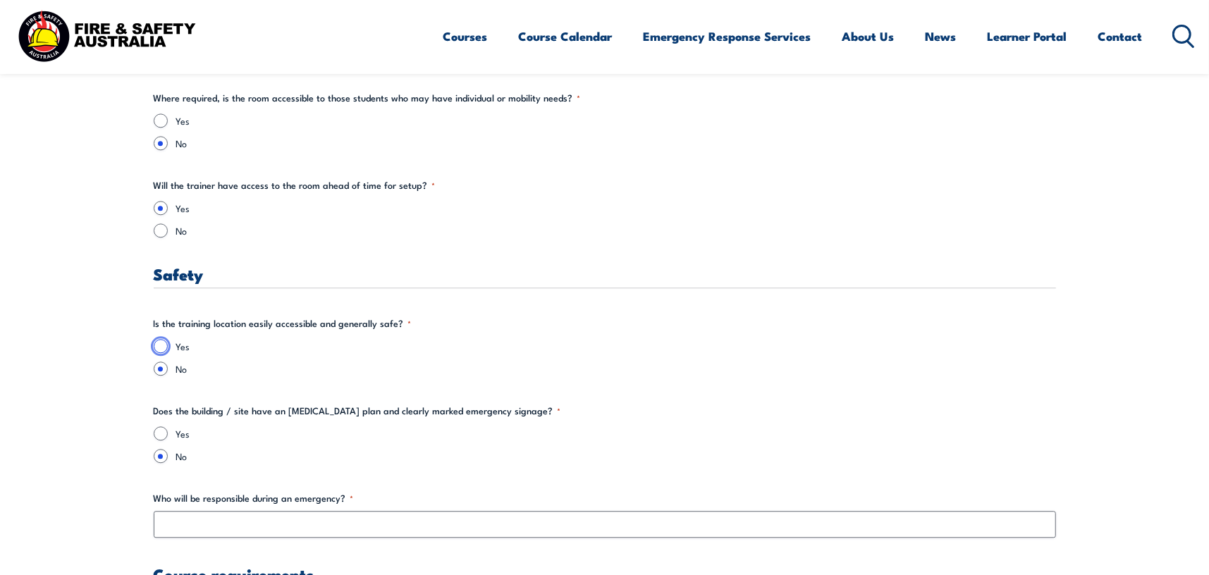
click at [158, 342] on input "Yes" at bounding box center [161, 346] width 14 height 14
radio input "true"
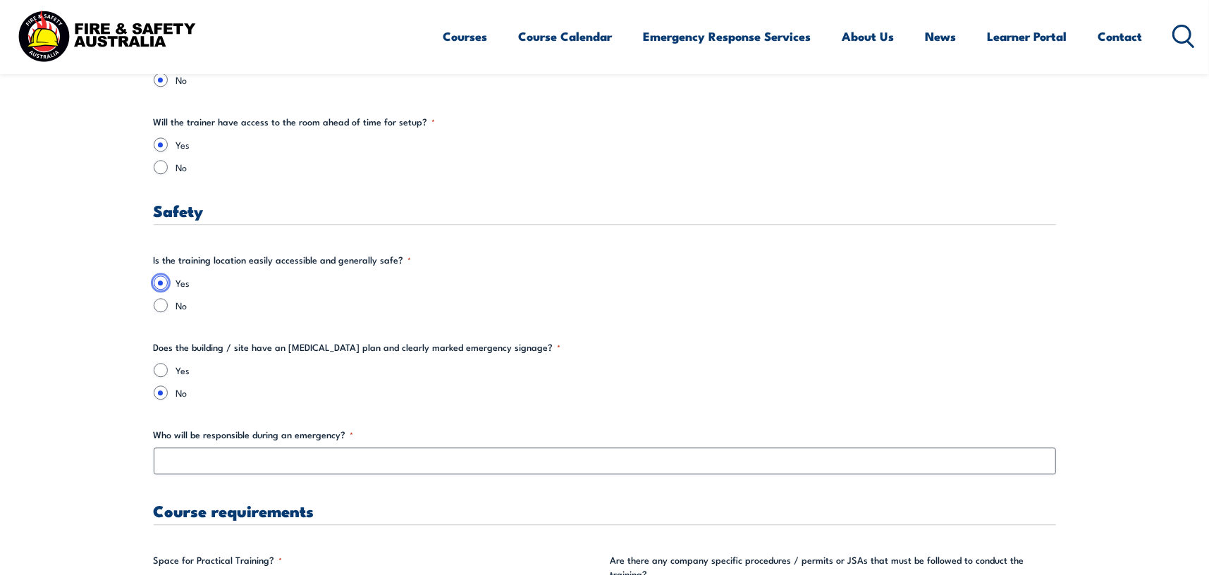
scroll to position [2397, 0]
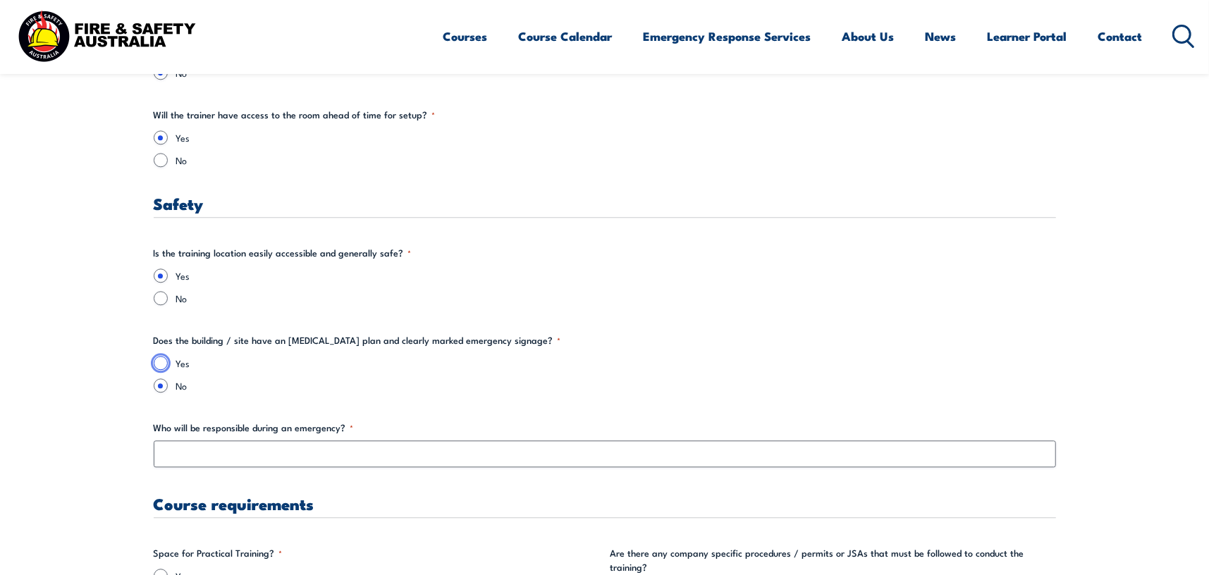
click at [164, 357] on input "Yes" at bounding box center [161, 363] width 14 height 14
radio input "true"
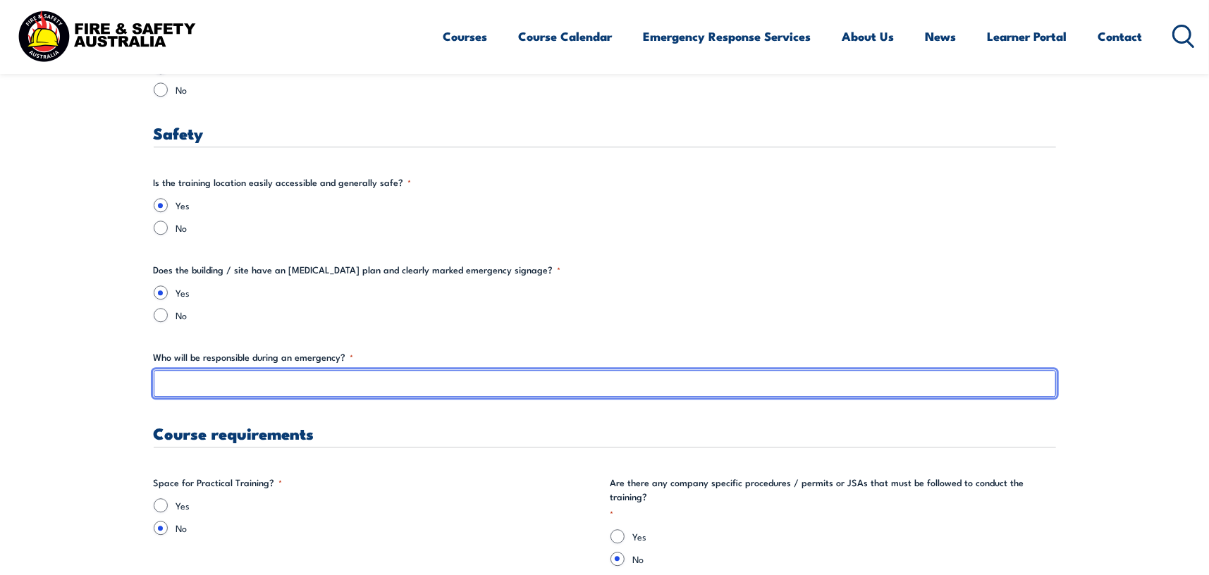
click at [216, 389] on input "Who will be responsible during an emergency? *" at bounding box center [605, 383] width 902 height 27
type input "A"
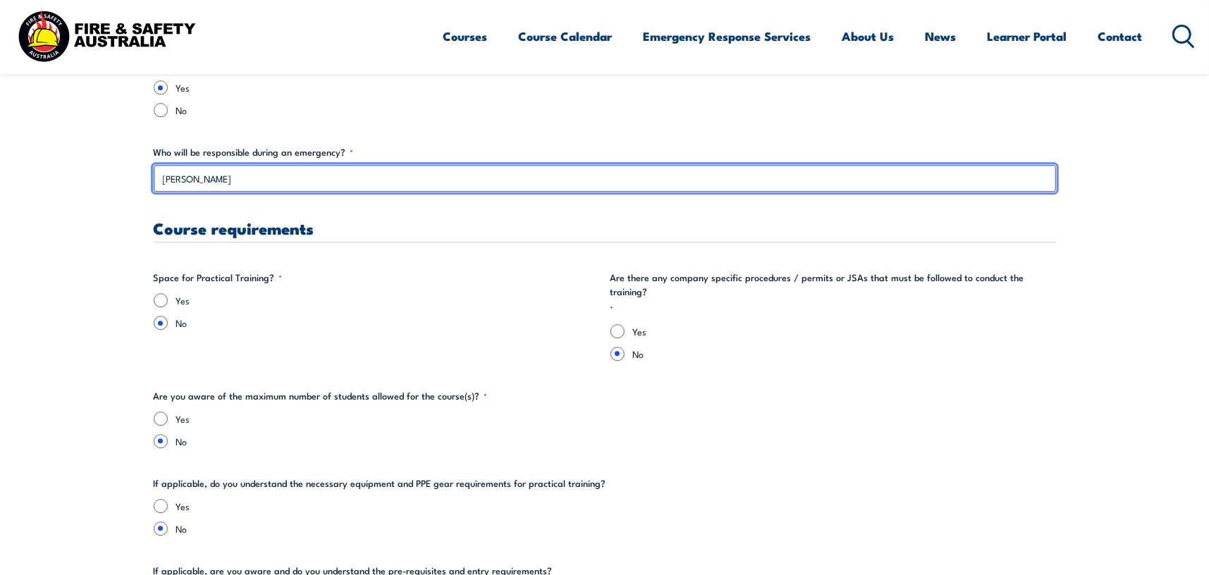
scroll to position [2679, 0]
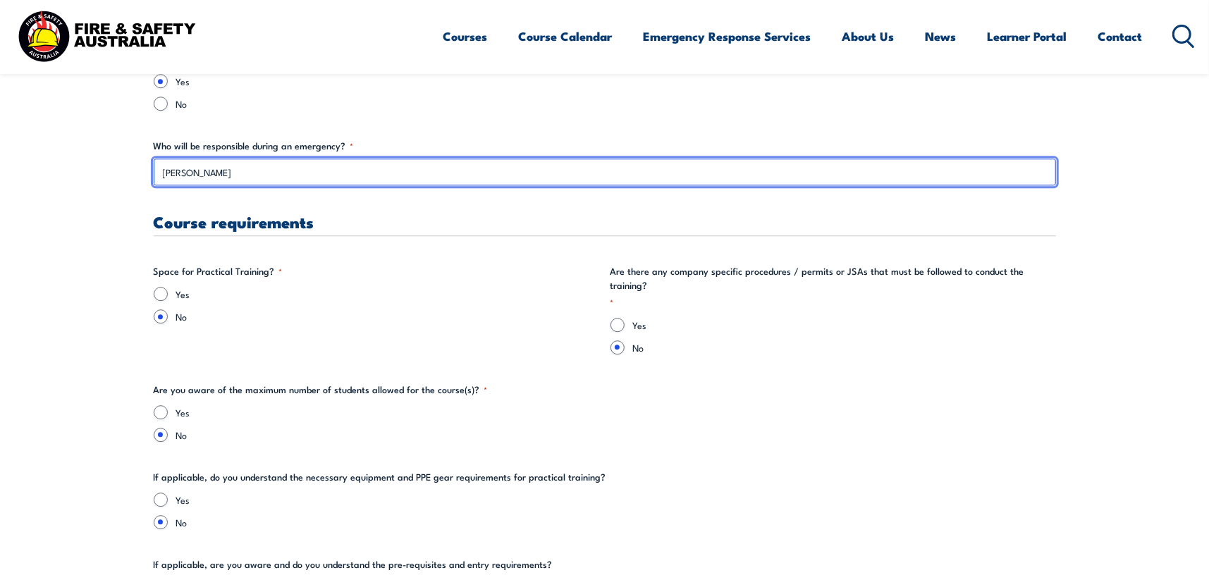
type input "Domenic Macri"
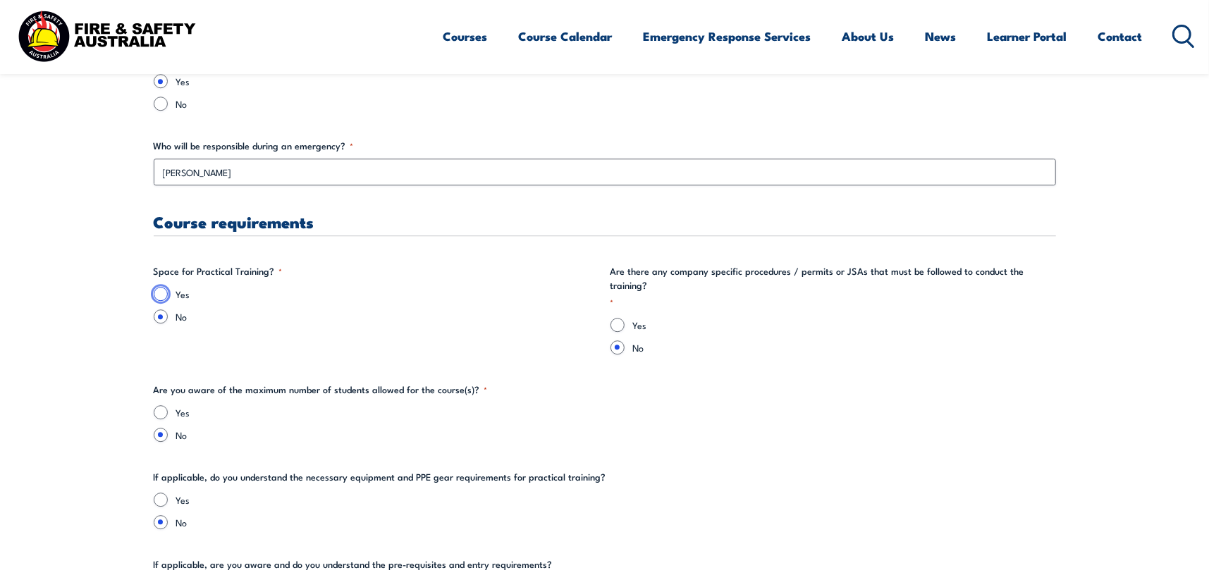
click at [162, 293] on input "Yes" at bounding box center [161, 294] width 14 height 14
radio input "true"
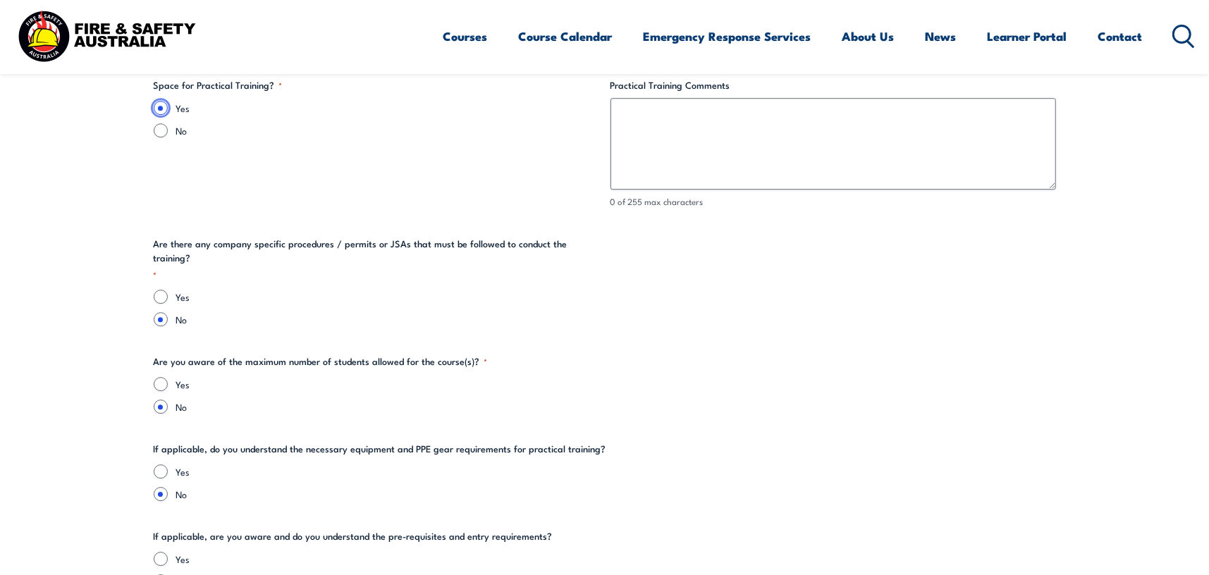
scroll to position [2891, 0]
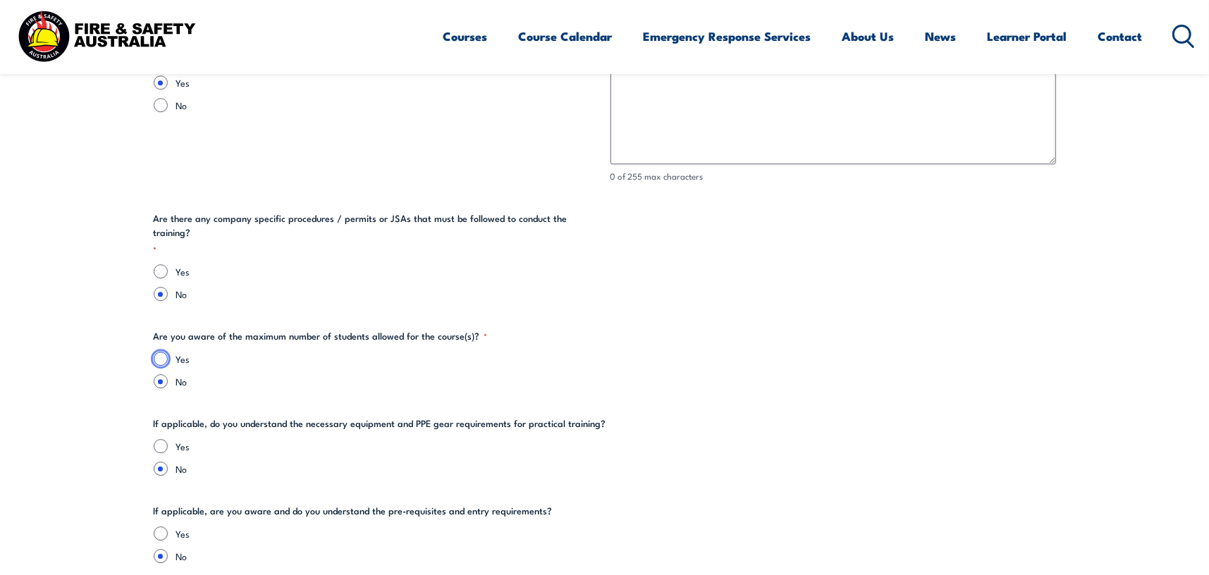
click at [157, 352] on input "Yes" at bounding box center [161, 359] width 14 height 14
radio input "true"
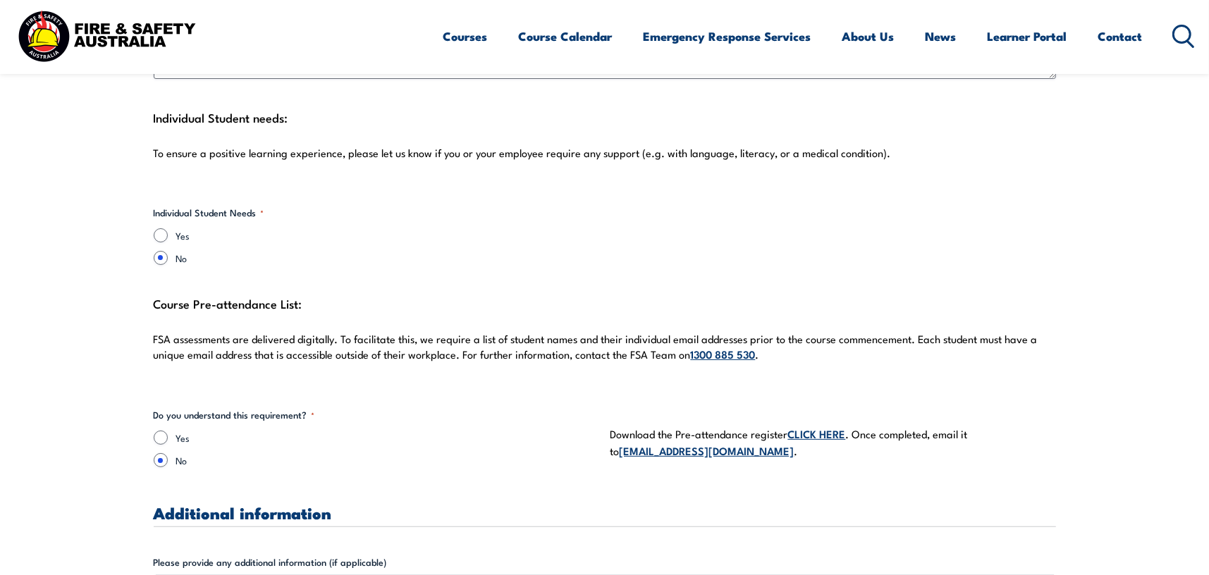
scroll to position [3878, 0]
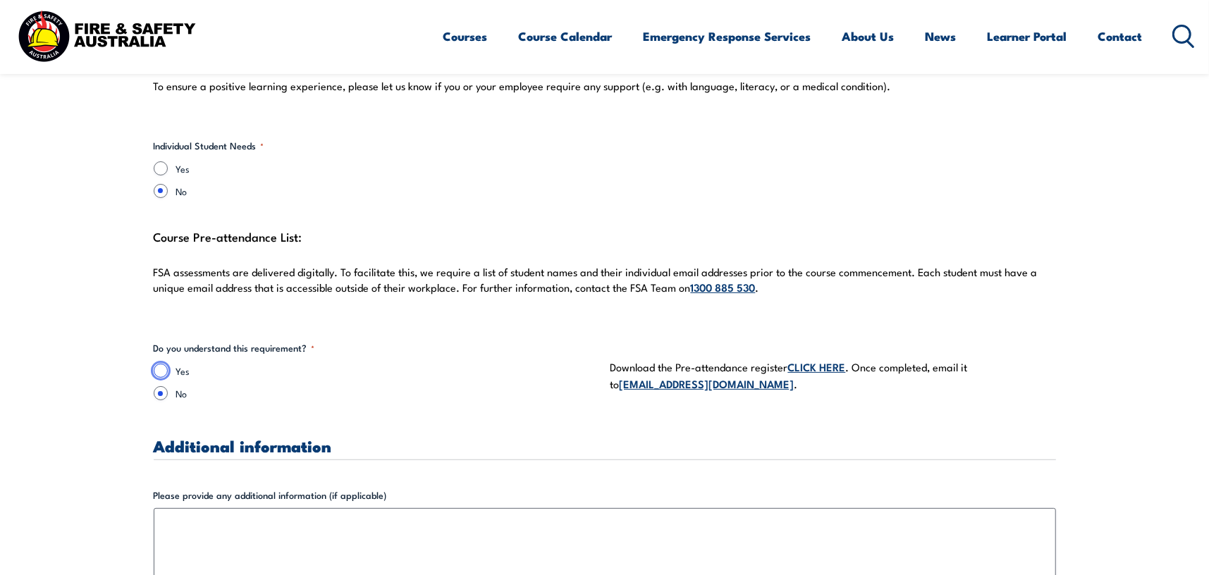
click at [160, 364] on input "Yes" at bounding box center [161, 371] width 14 height 14
radio input "true"
click at [677, 376] on link "[EMAIL_ADDRESS][DOMAIN_NAME]" at bounding box center [707, 384] width 175 height 16
click at [646, 376] on link "[EMAIL_ADDRESS][DOMAIN_NAME]" at bounding box center [707, 384] width 175 height 16
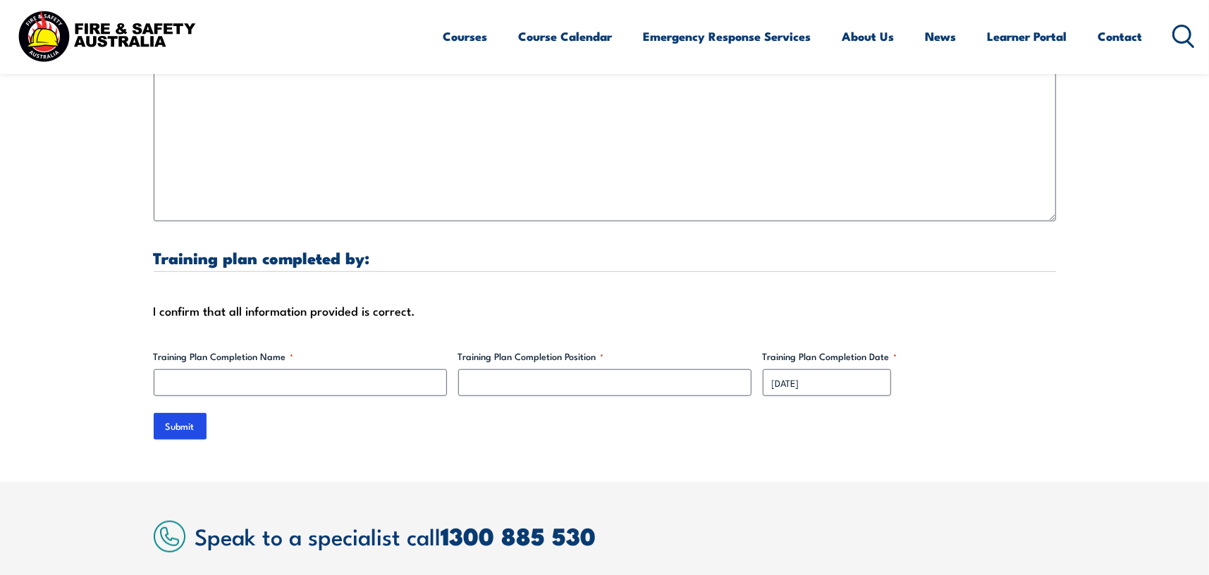
scroll to position [4371, 0]
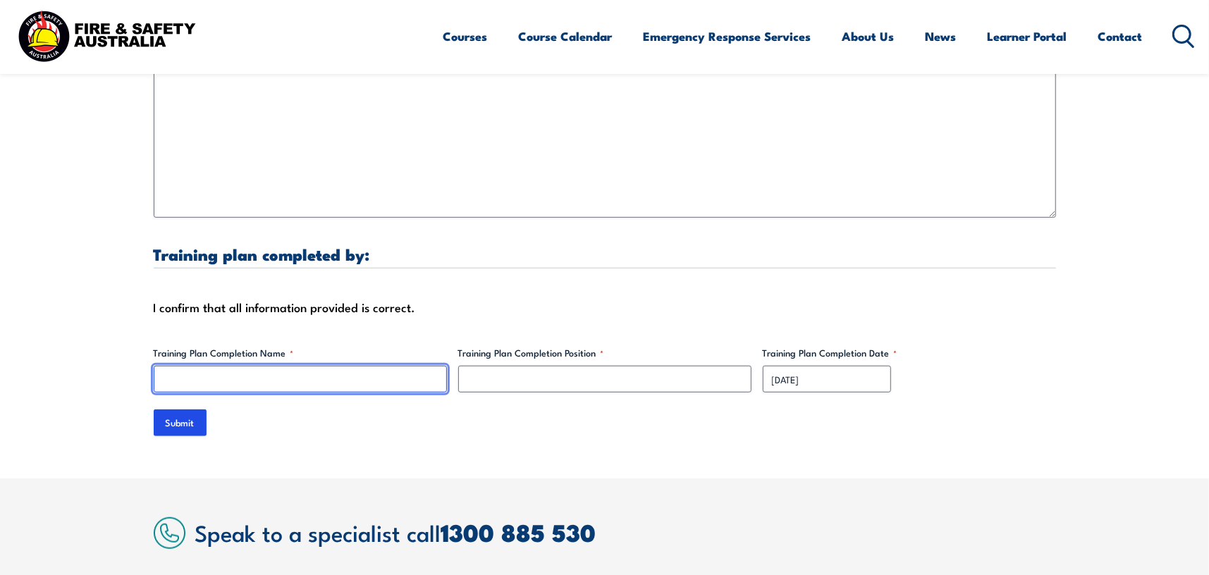
click at [343, 373] on input "Training Plan Completion Name *" at bounding box center [300, 379] width 293 height 27
type input "Domenic Macri"
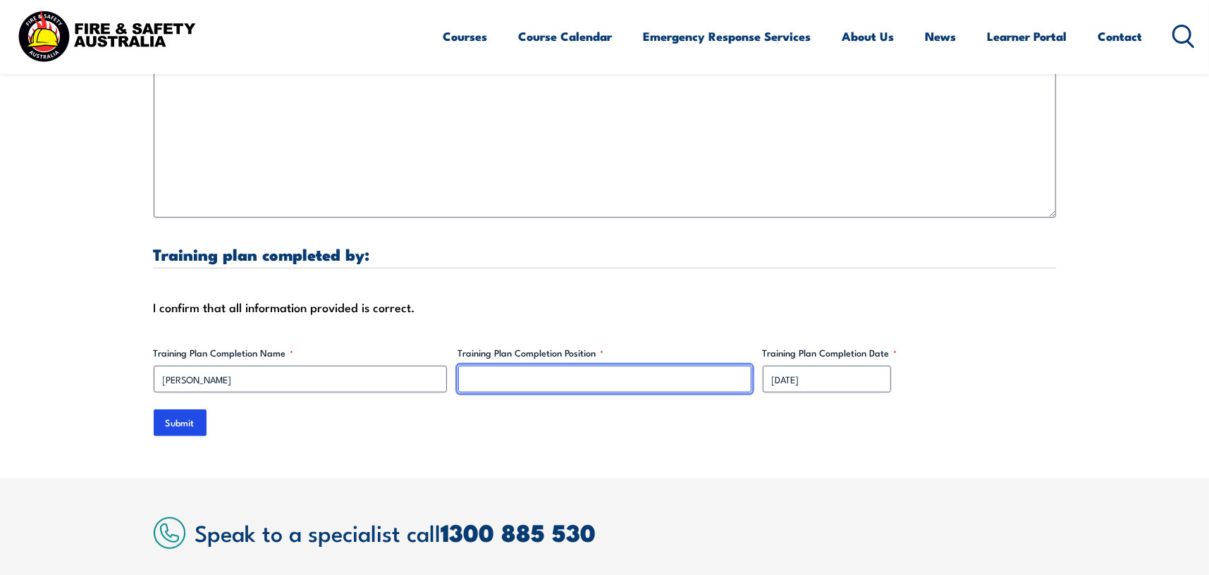
click at [566, 369] on input "Training Plan Completion Position *" at bounding box center [604, 379] width 293 height 27
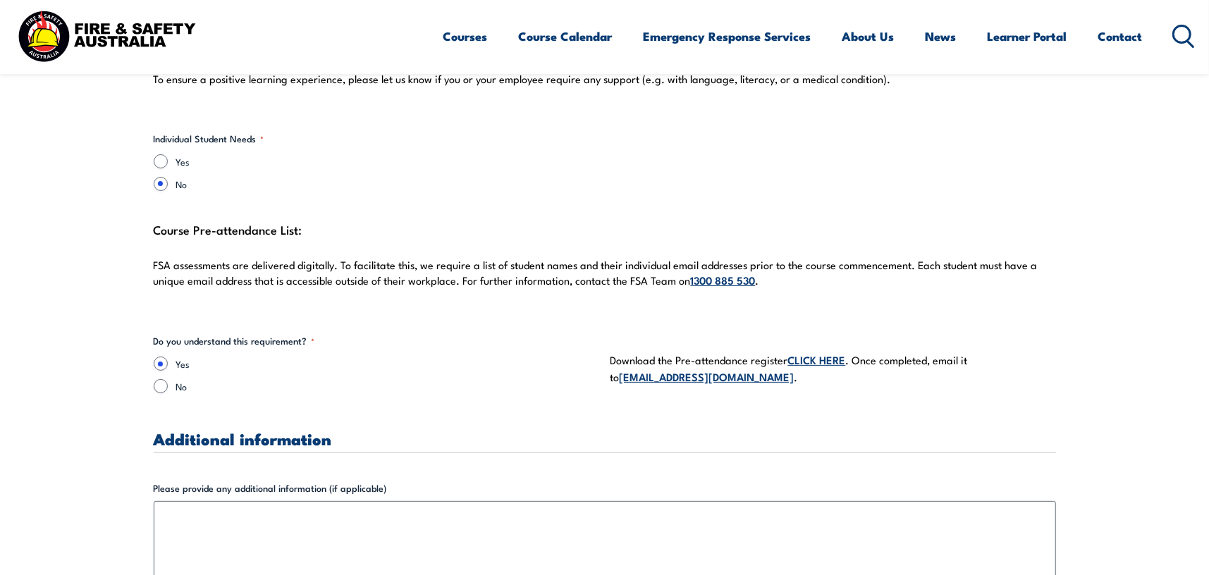
scroll to position [3878, 0]
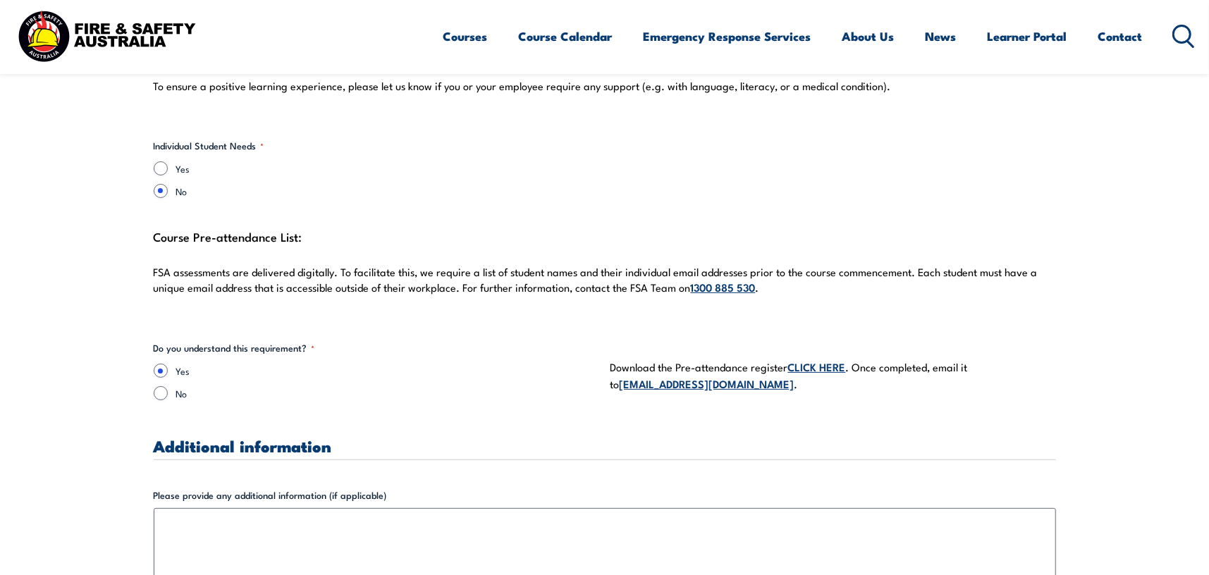
type input "Site Manager S.A."
click at [817, 359] on link "CLICK HERE" at bounding box center [817, 367] width 58 height 16
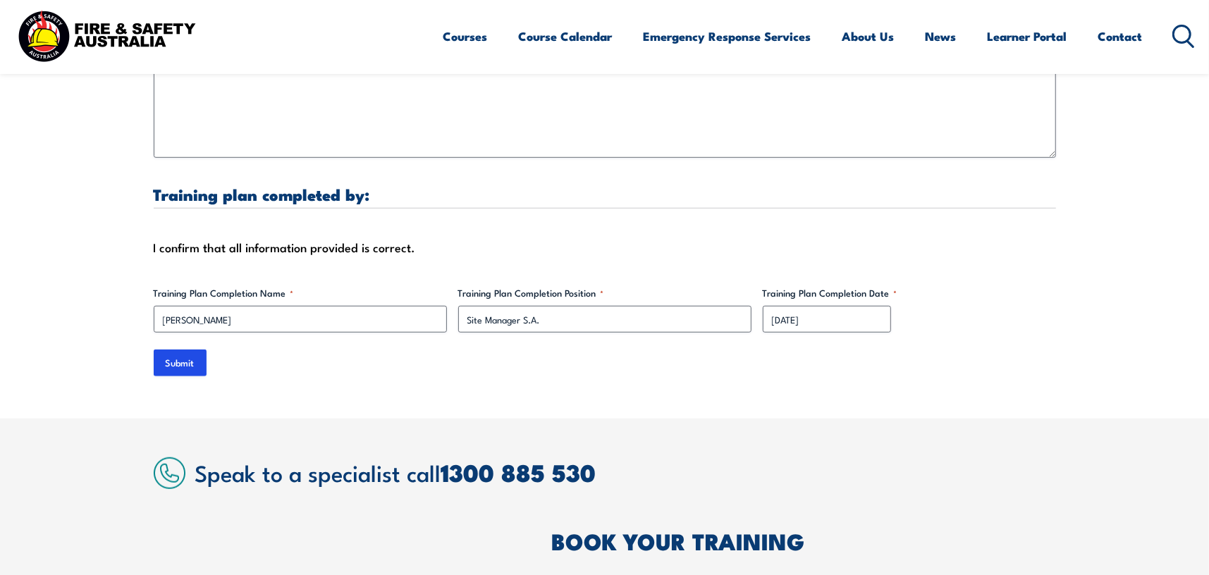
scroll to position [4512, 0]
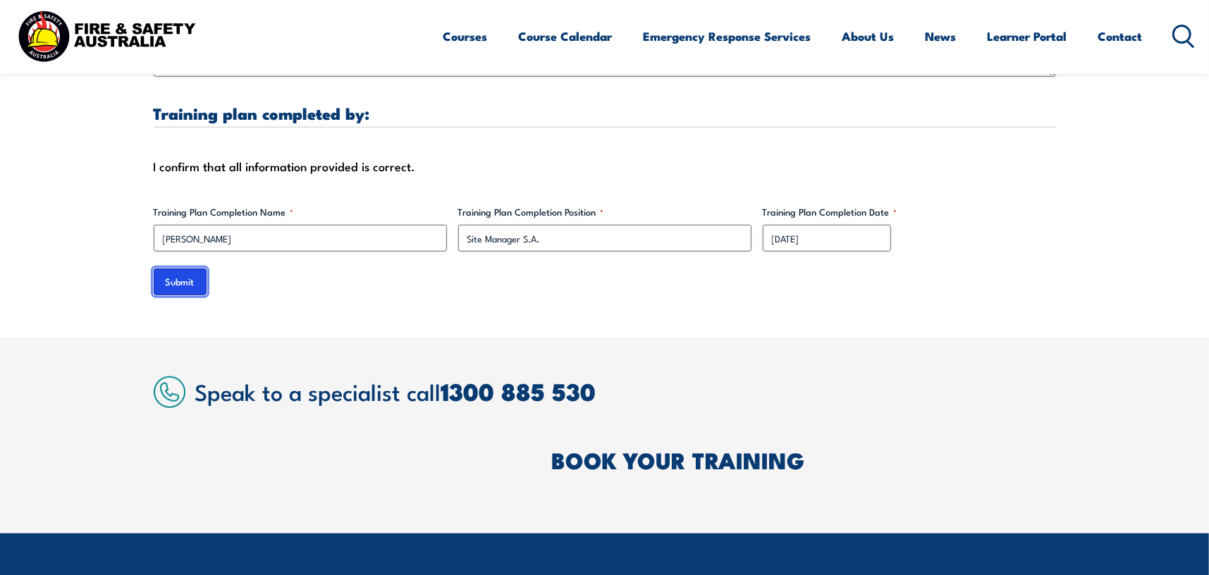
click at [174, 269] on input "Submit" at bounding box center [180, 282] width 53 height 27
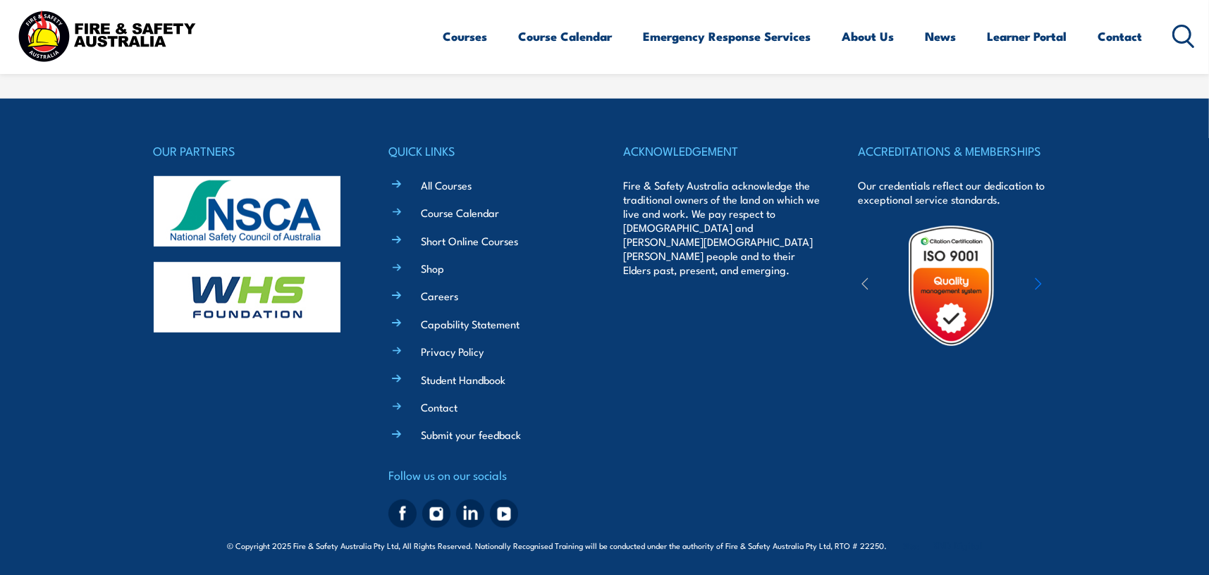
scroll to position [0, 0]
